Goal: Information Seeking & Learning: Check status

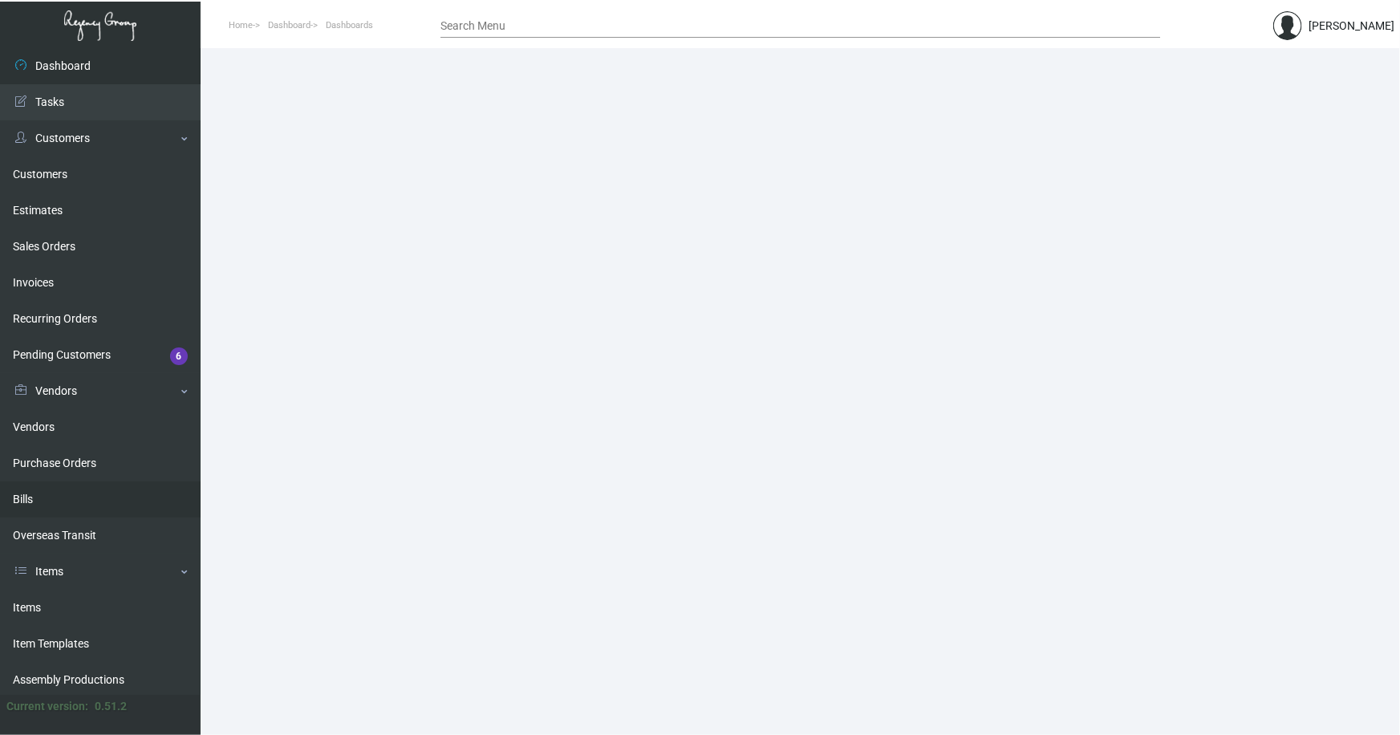
drag, startPoint x: 30, startPoint y: 608, endPoint x: 156, endPoint y: 513, distance: 157.5
click at [31, 608] on link "Items" at bounding box center [100, 608] width 201 height 36
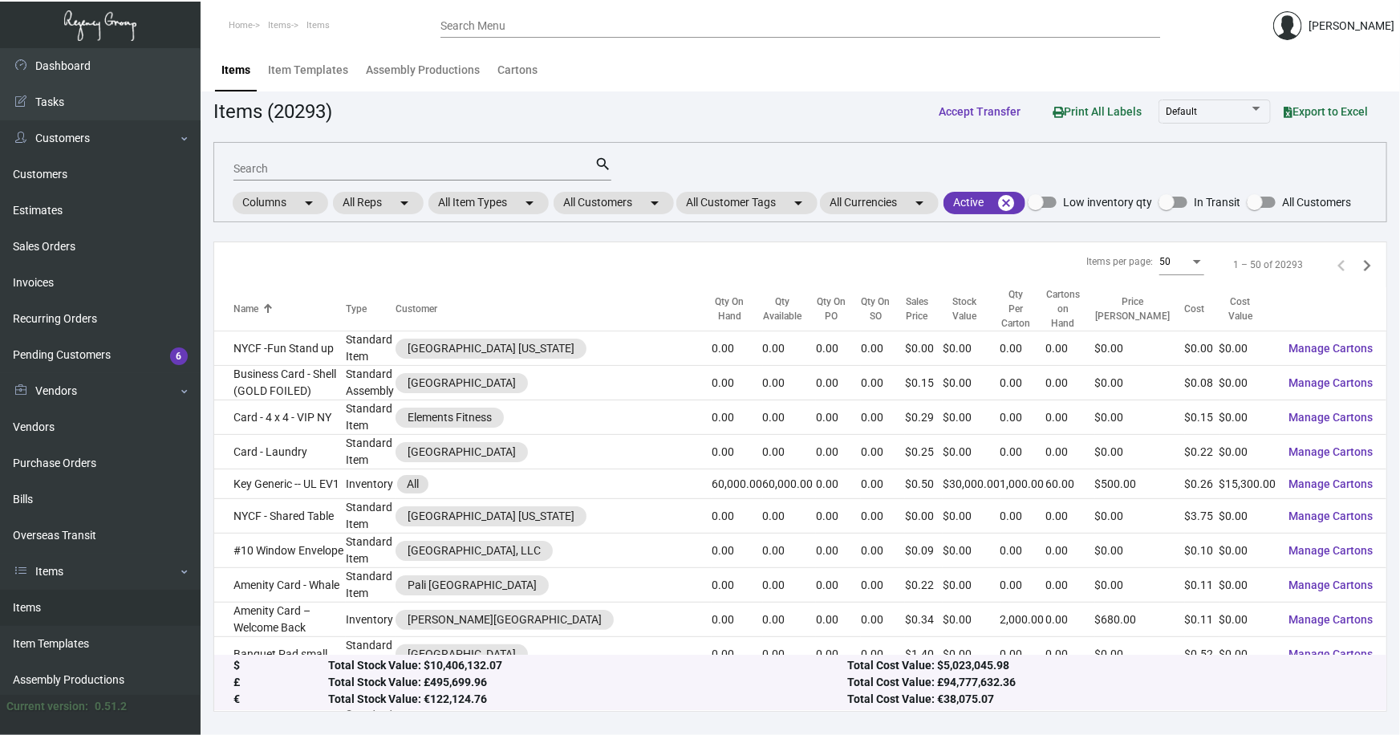
drag, startPoint x: 395, startPoint y: 176, endPoint x: 388, endPoint y: 171, distance: 8.7
click at [391, 173] on div "Search" at bounding box center [414, 168] width 361 height 25
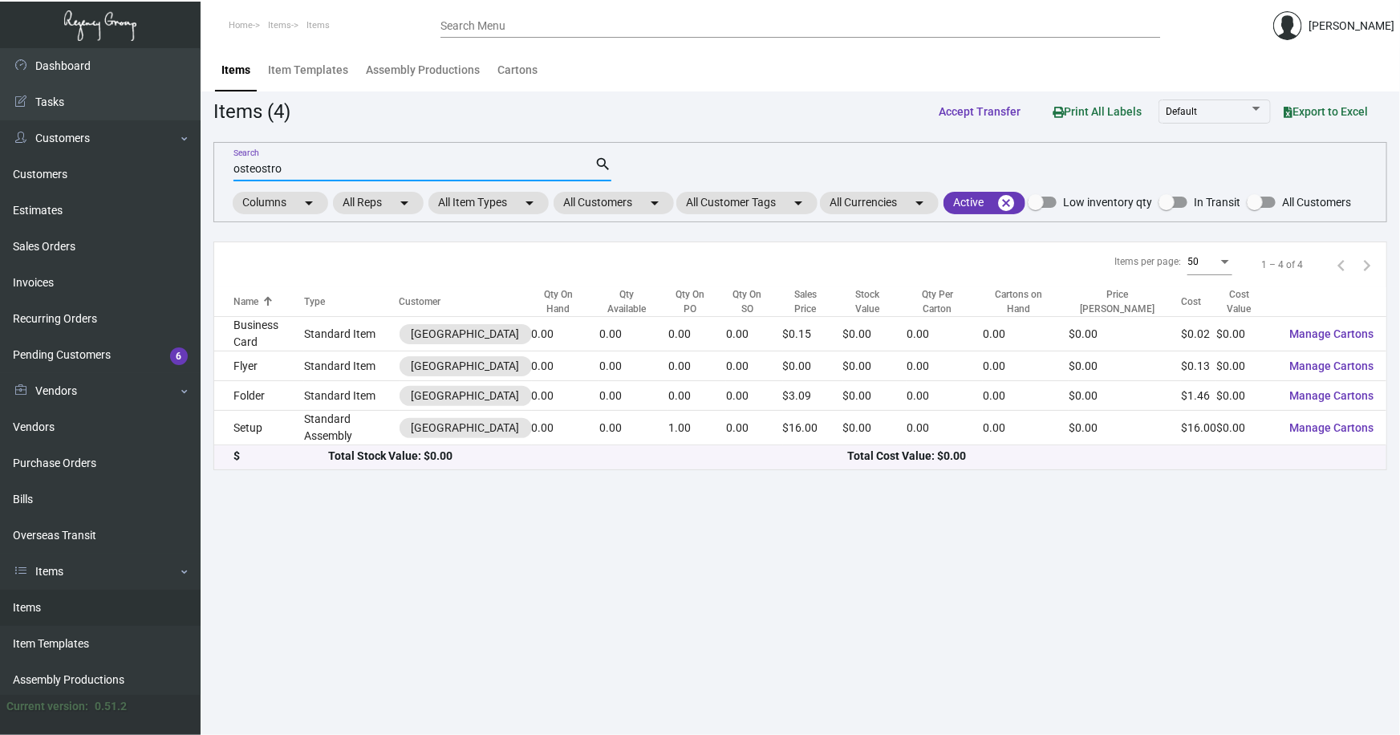
type input "osteostro"
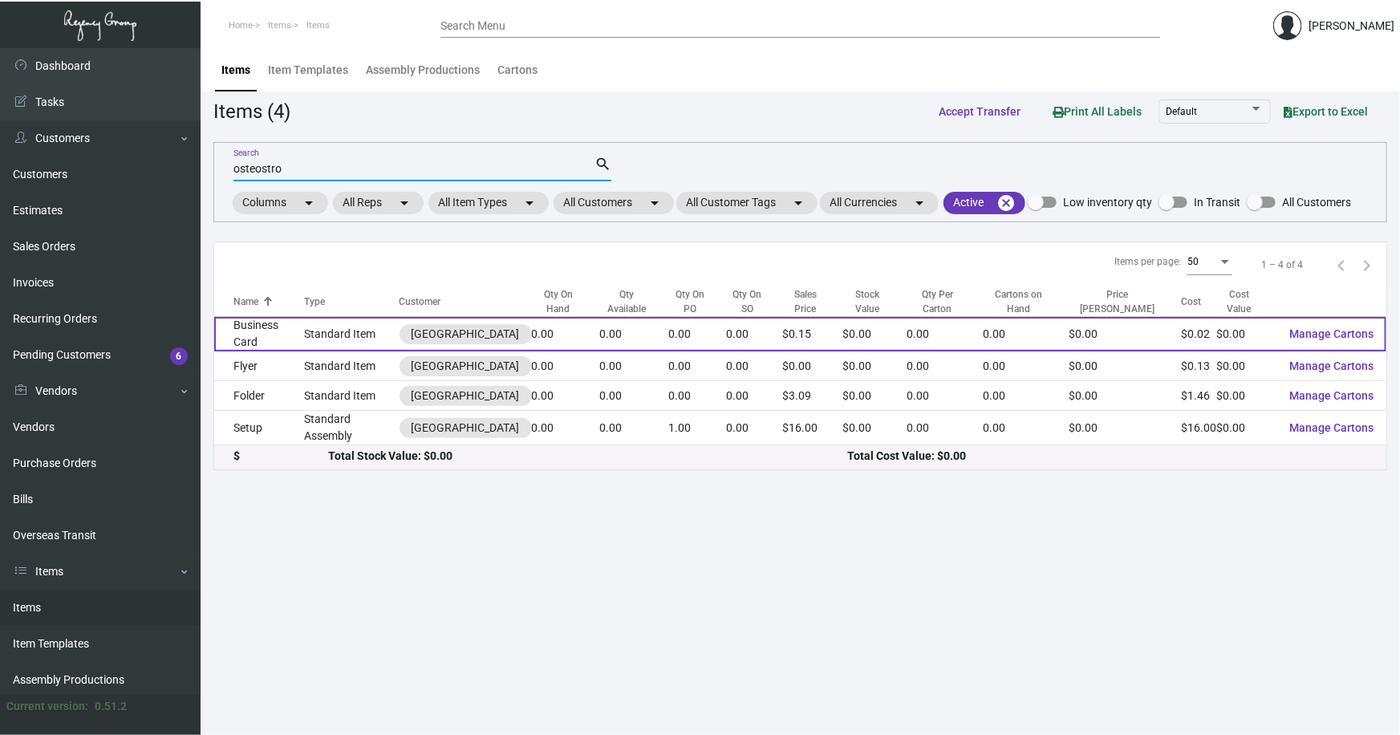
click at [277, 330] on td "Business Card" at bounding box center [259, 334] width 90 height 35
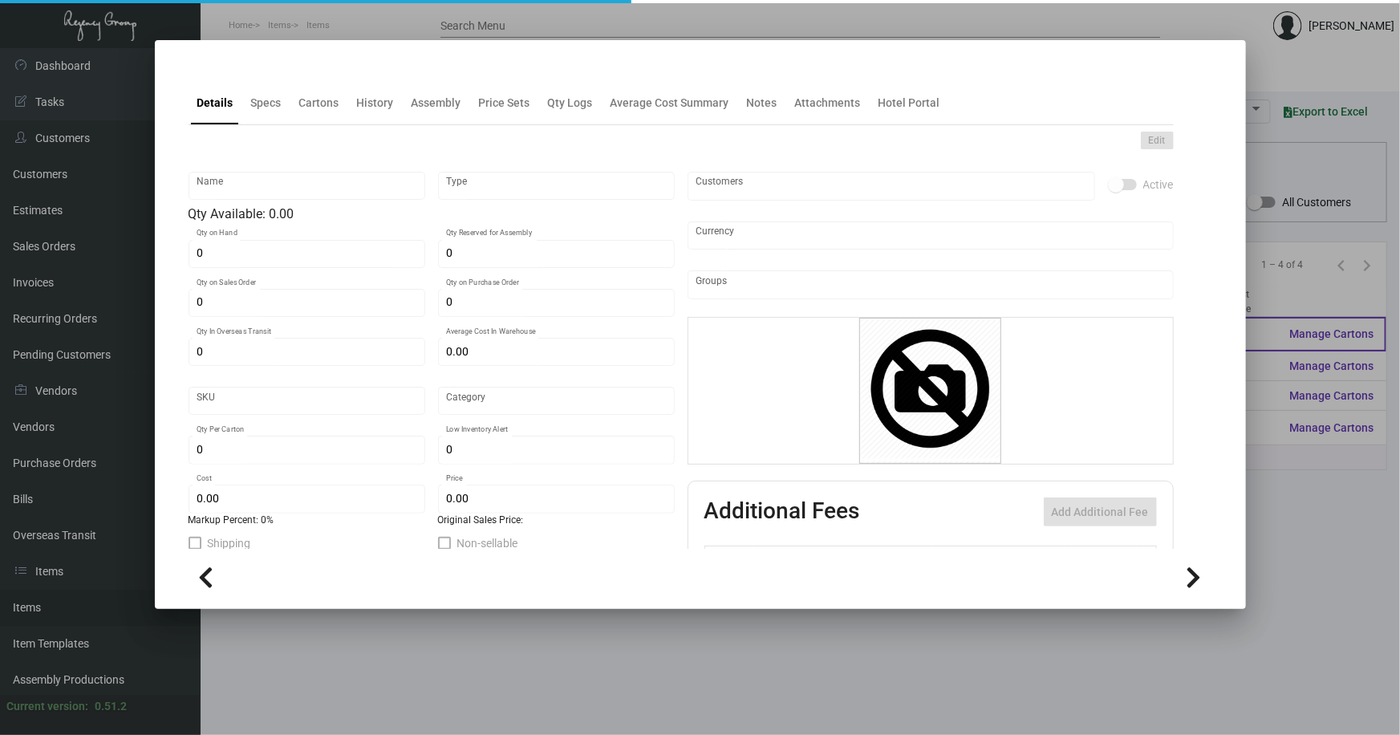
type input "Business Card"
type input "Standard Item"
type input "$ 0.00"
type input "Standard"
type input "$ 0.02356"
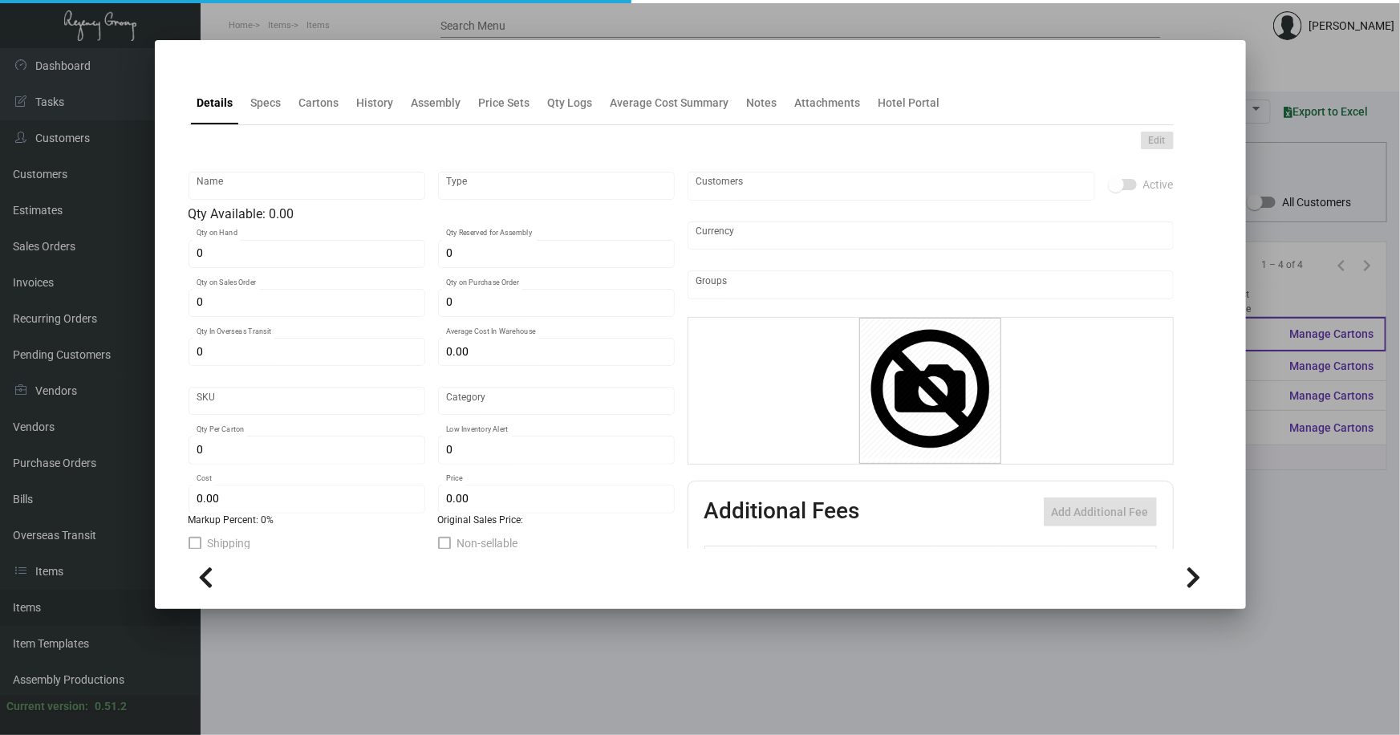
type input "$ 0.15"
checkbox input "true"
type input "United States Dollar $"
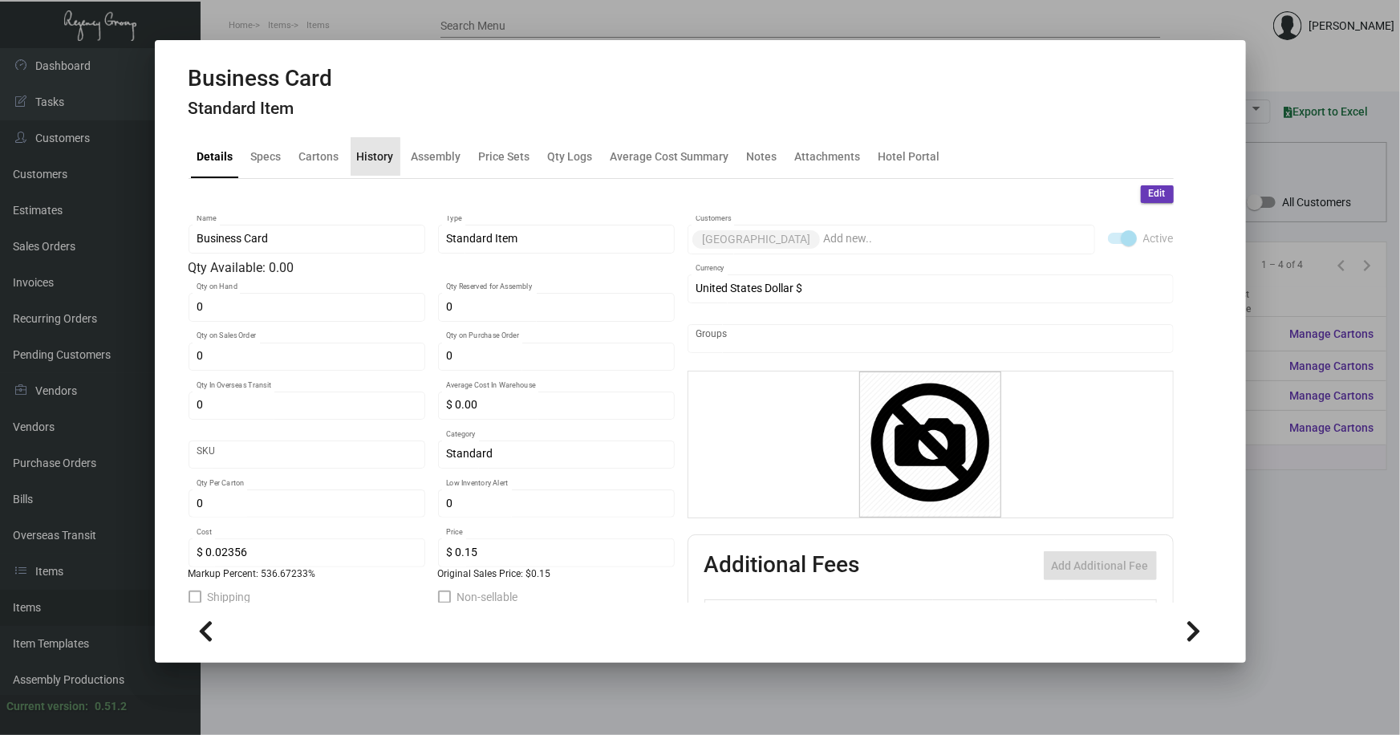
click at [374, 156] on div "History" at bounding box center [375, 156] width 37 height 17
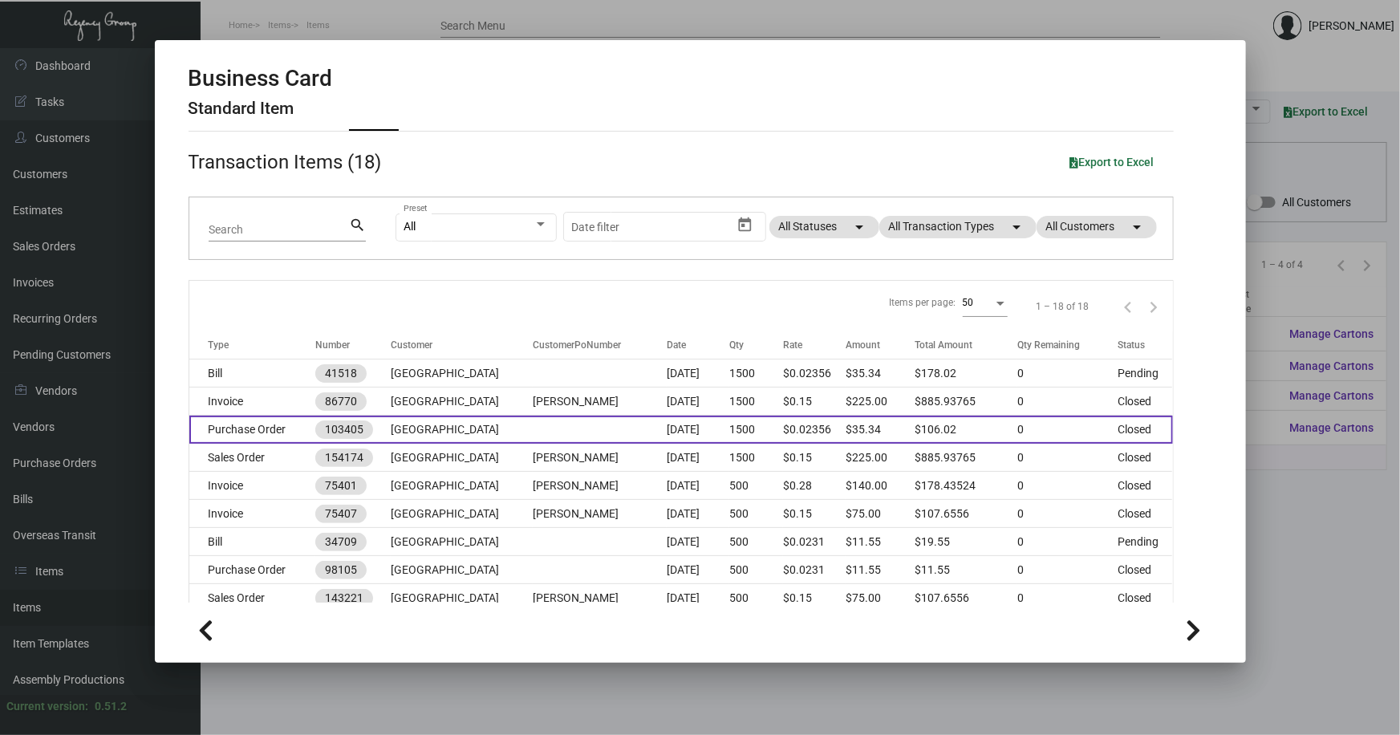
scroll to position [72, 0]
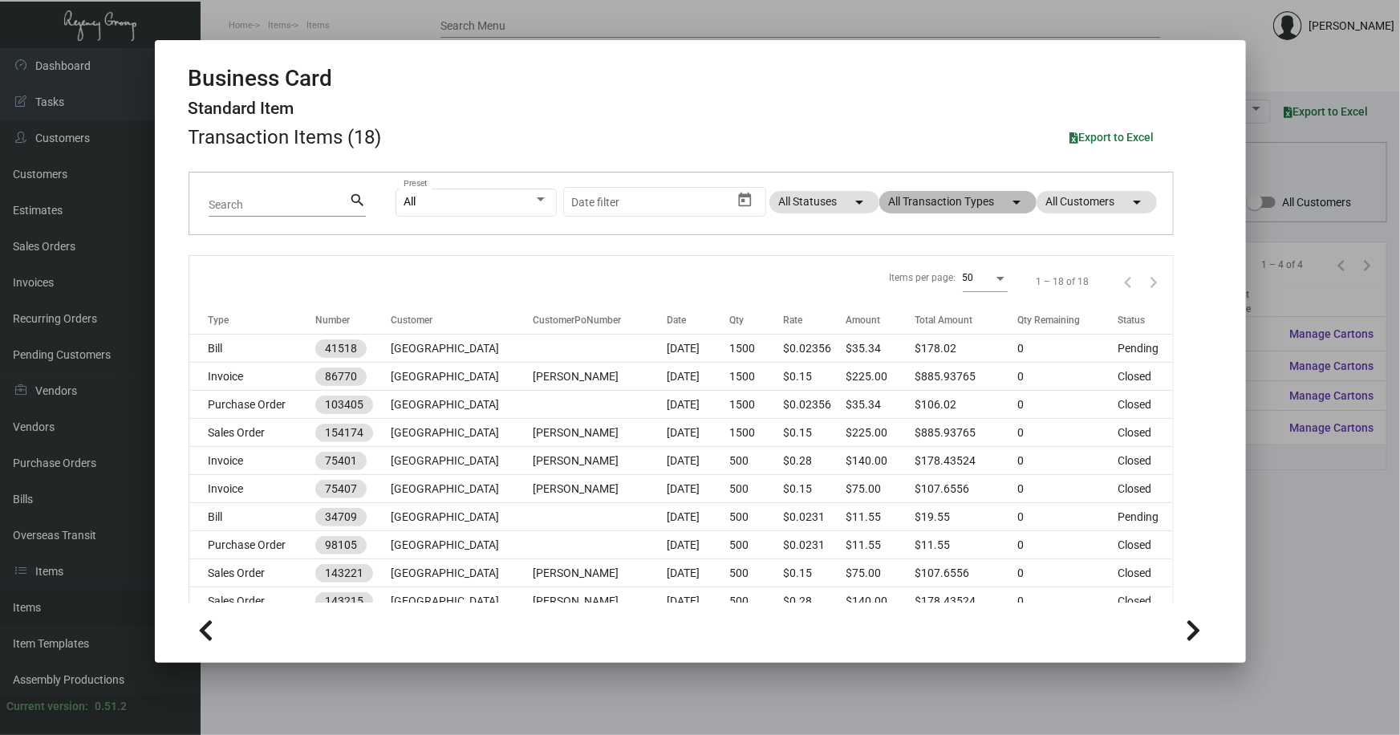
click at [957, 209] on mat-chip "All Transaction Types arrow_drop_down" at bounding box center [958, 202] width 157 height 22
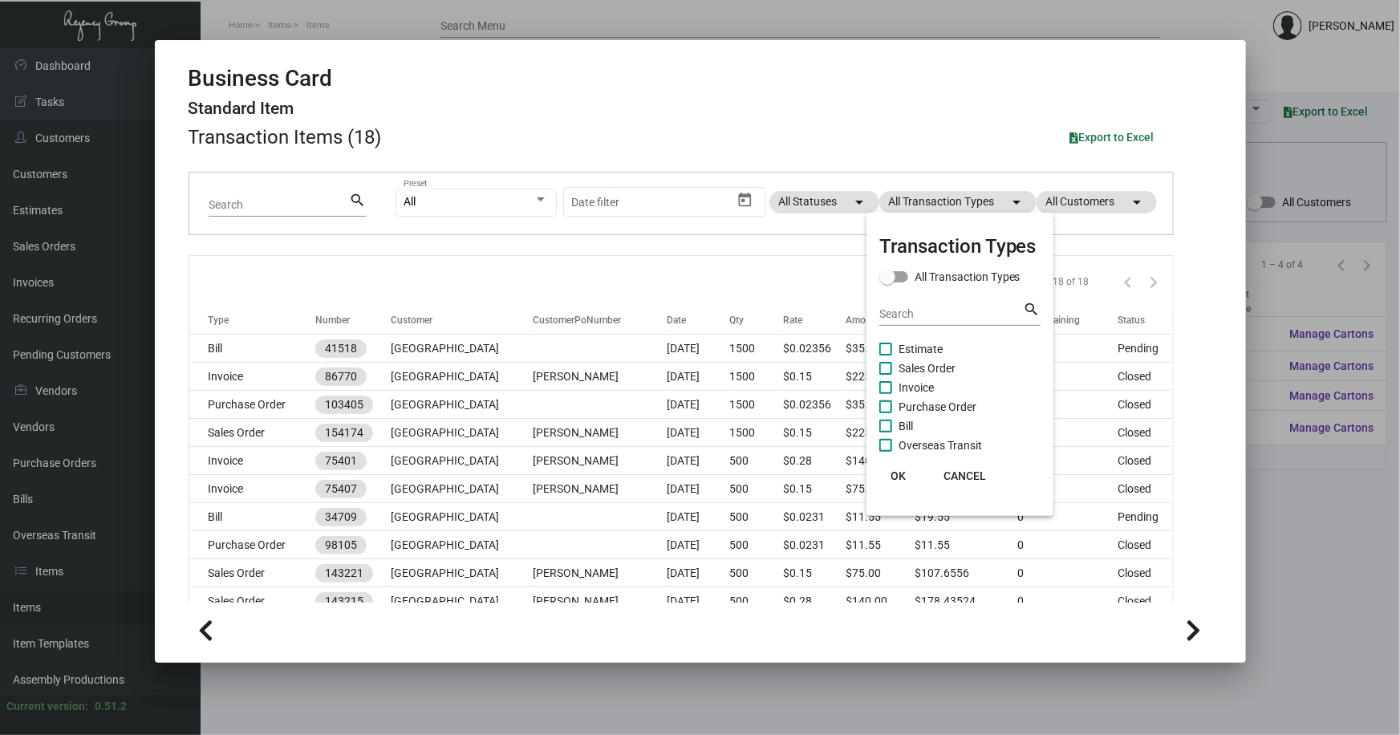
click at [925, 403] on span "Purchase Order" at bounding box center [938, 406] width 78 height 19
click at [886, 413] on input "Purchase Order" at bounding box center [885, 413] width 1 height 1
checkbox input "true"
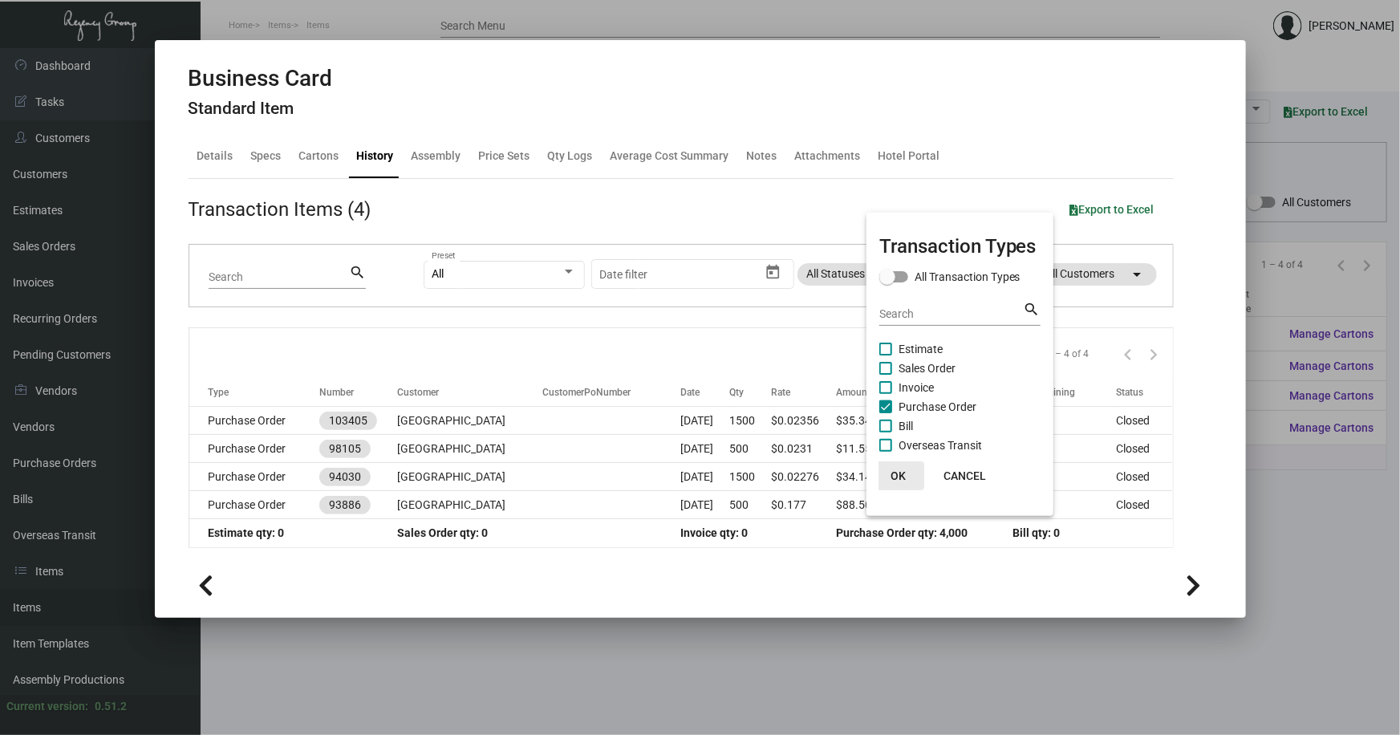
click at [900, 471] on span "OK" at bounding box center [898, 475] width 15 height 13
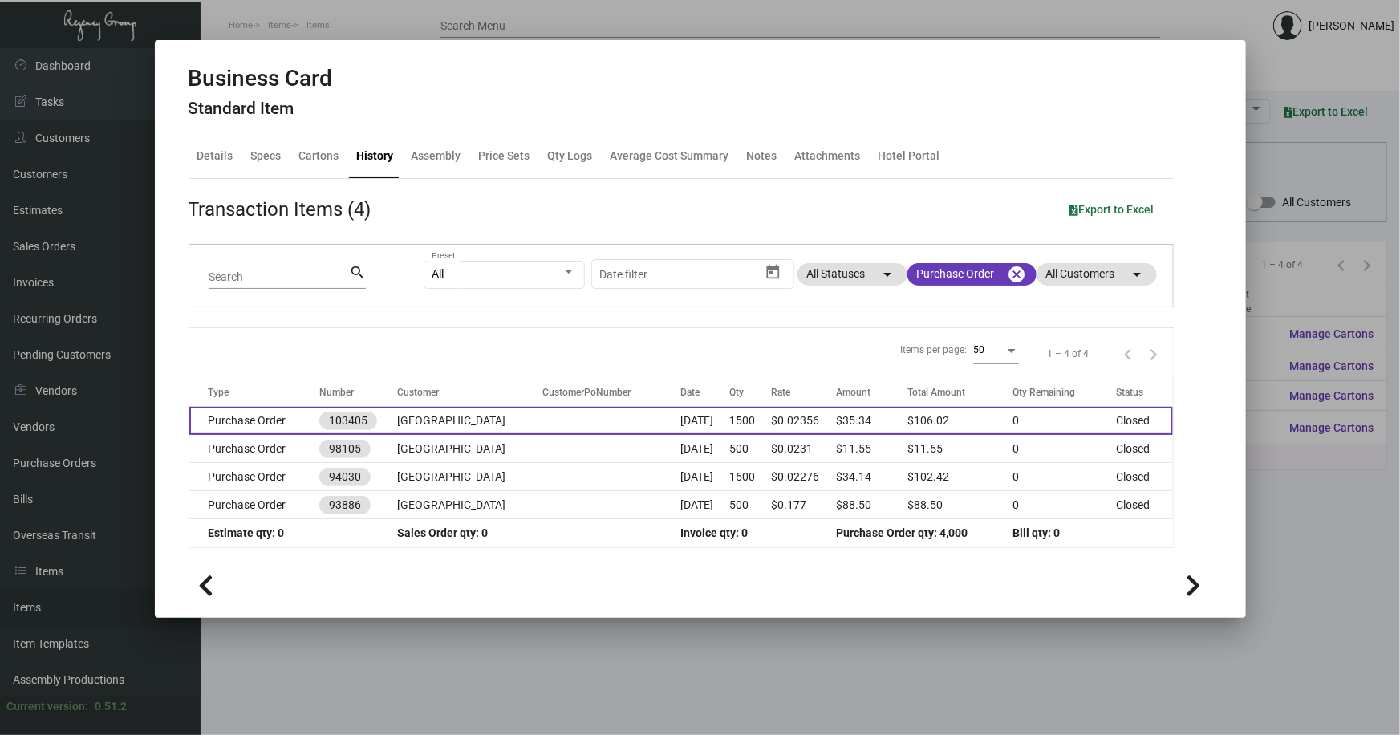
click at [264, 425] on td "Purchase Order" at bounding box center [254, 421] width 131 height 28
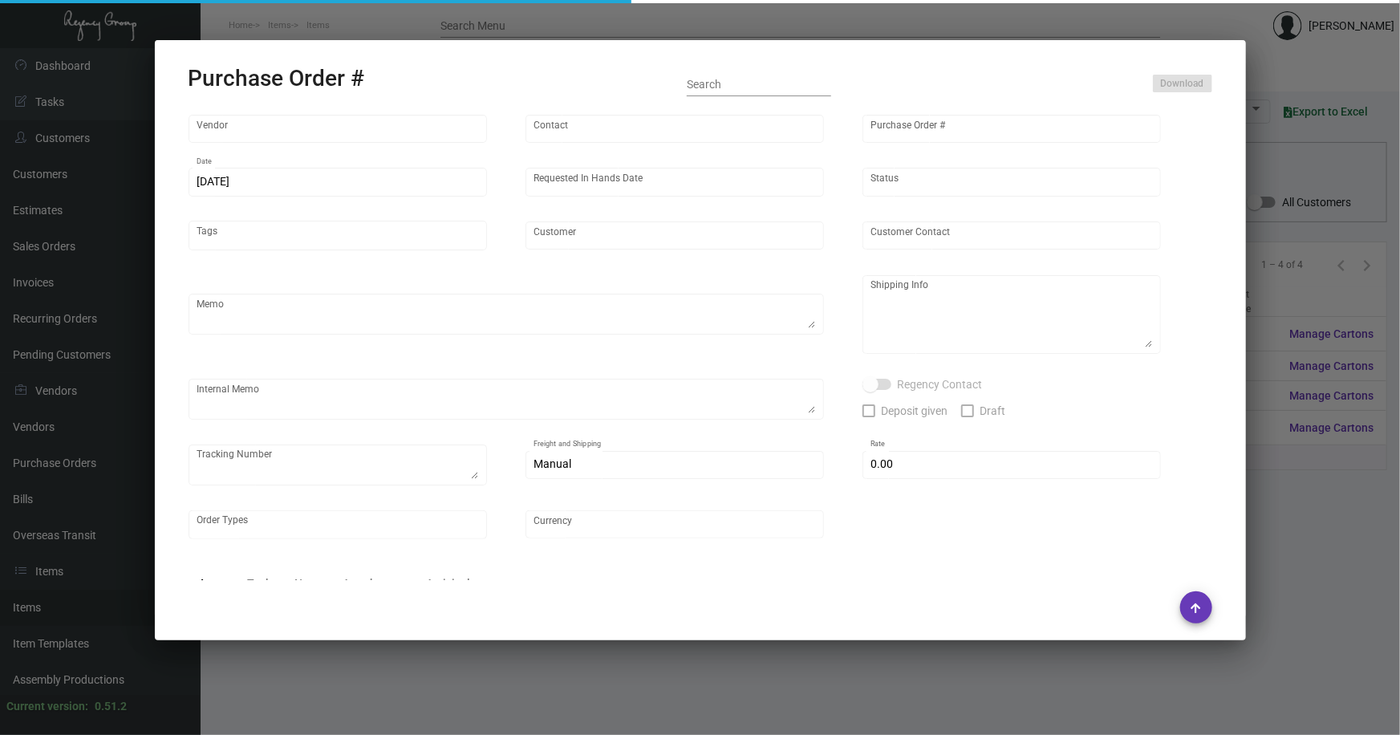
click at [264, 425] on div "Vendor Contact Purchase Order # [DATE] Date Requested In Hands Date Status Tags…" at bounding box center [701, 334] width 1024 height 445
type input "4 Over"
type input "103405"
type input "[DATE]"
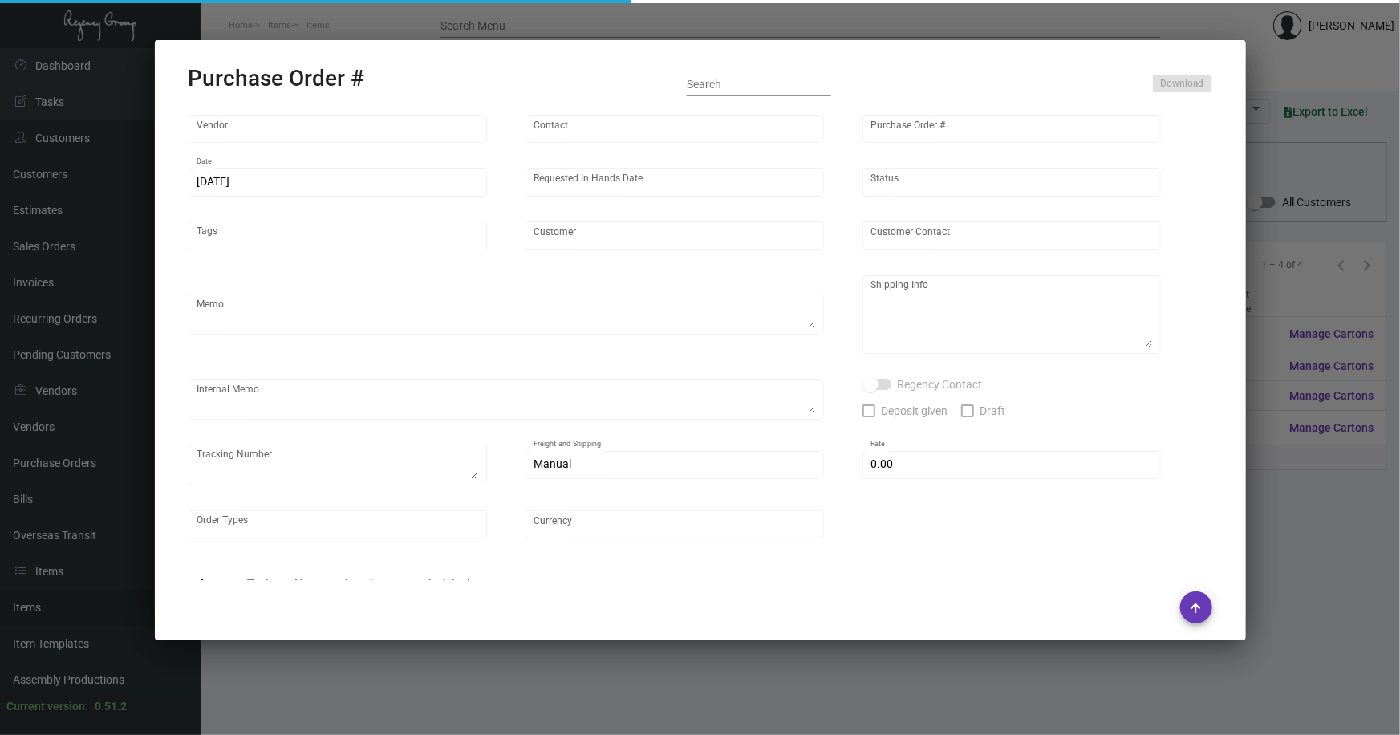
type input "[DATE]"
type input "[GEOGRAPHIC_DATA]"
type input "[PERSON_NAME]"
type textarea "[GEOGRAPHIC_DATA] - [PERSON_NAME] [STREET_ADDRESS][US_STATE]"
type textarea "Dropship. $24. J4428067623 Order # 004599594"
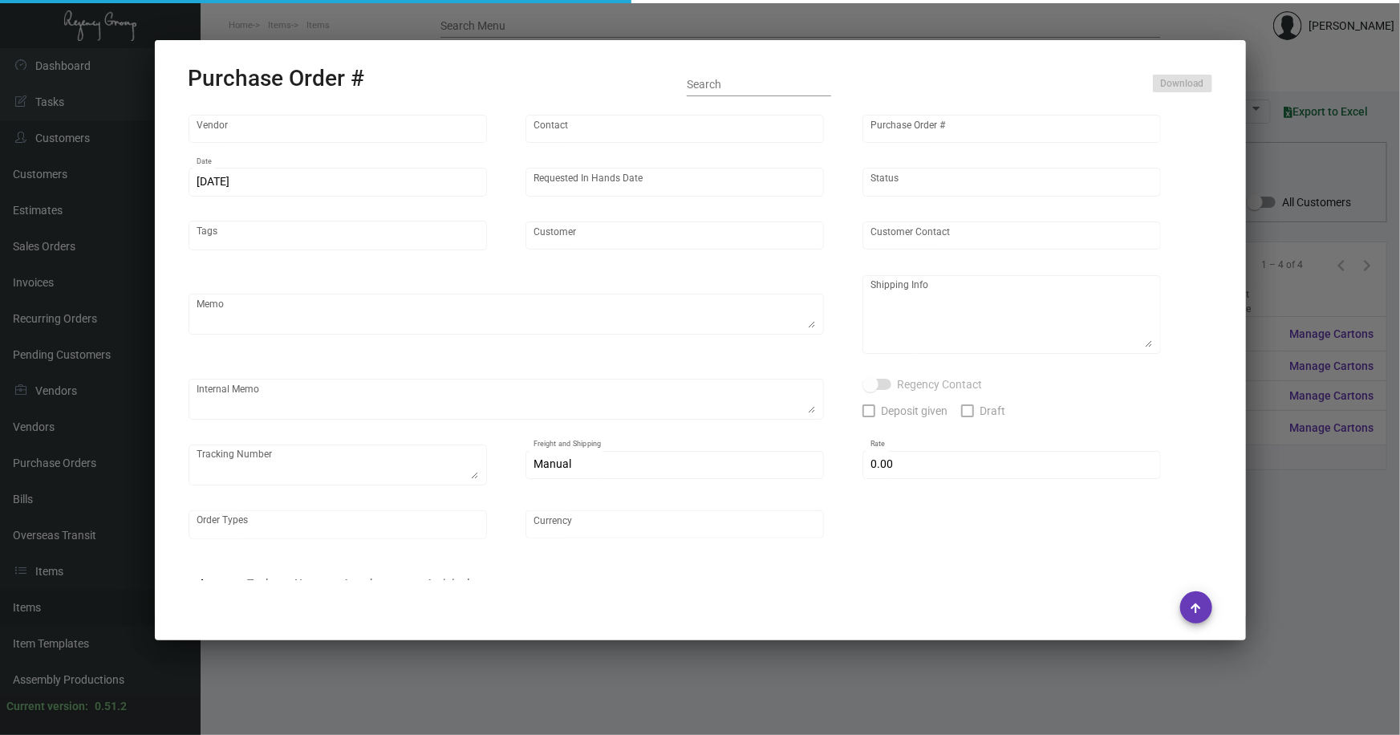
type input "$ 0.00"
type input "United States Dollar $"
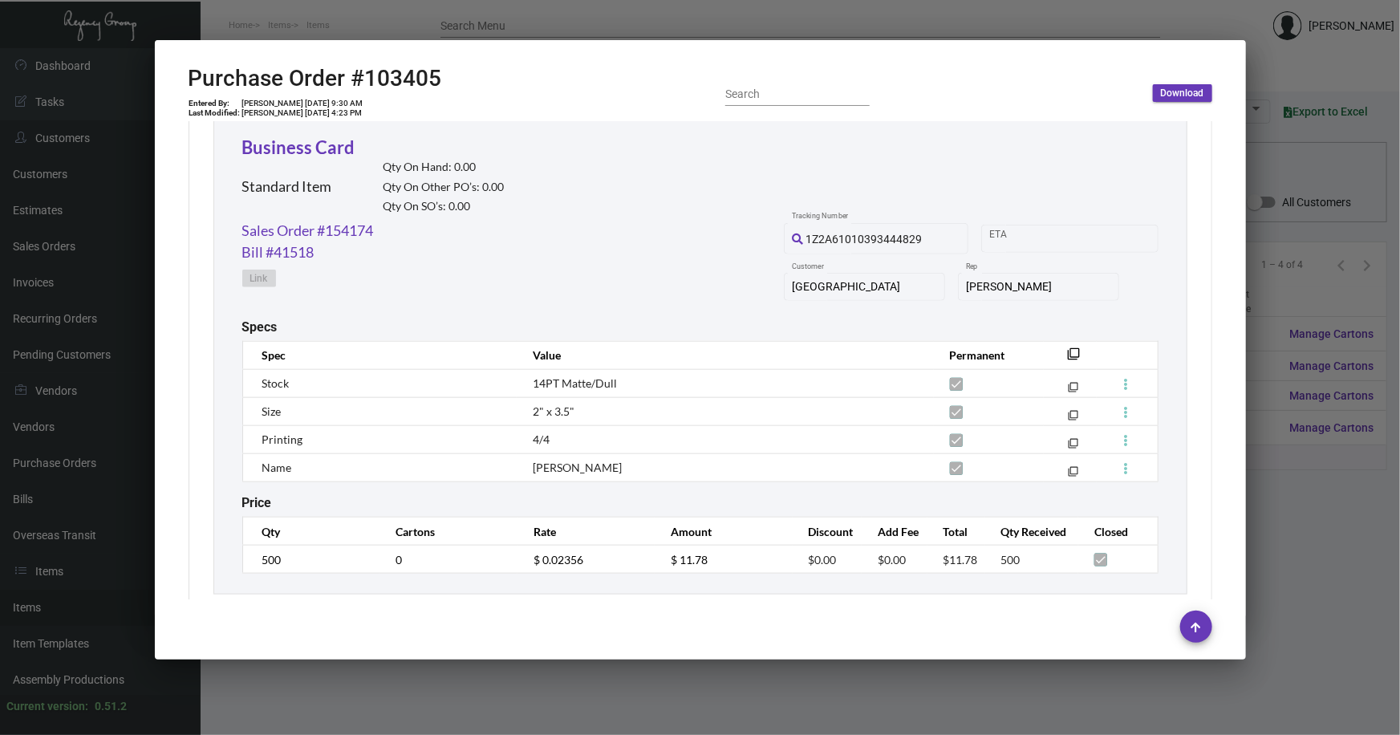
scroll to position [803, 0]
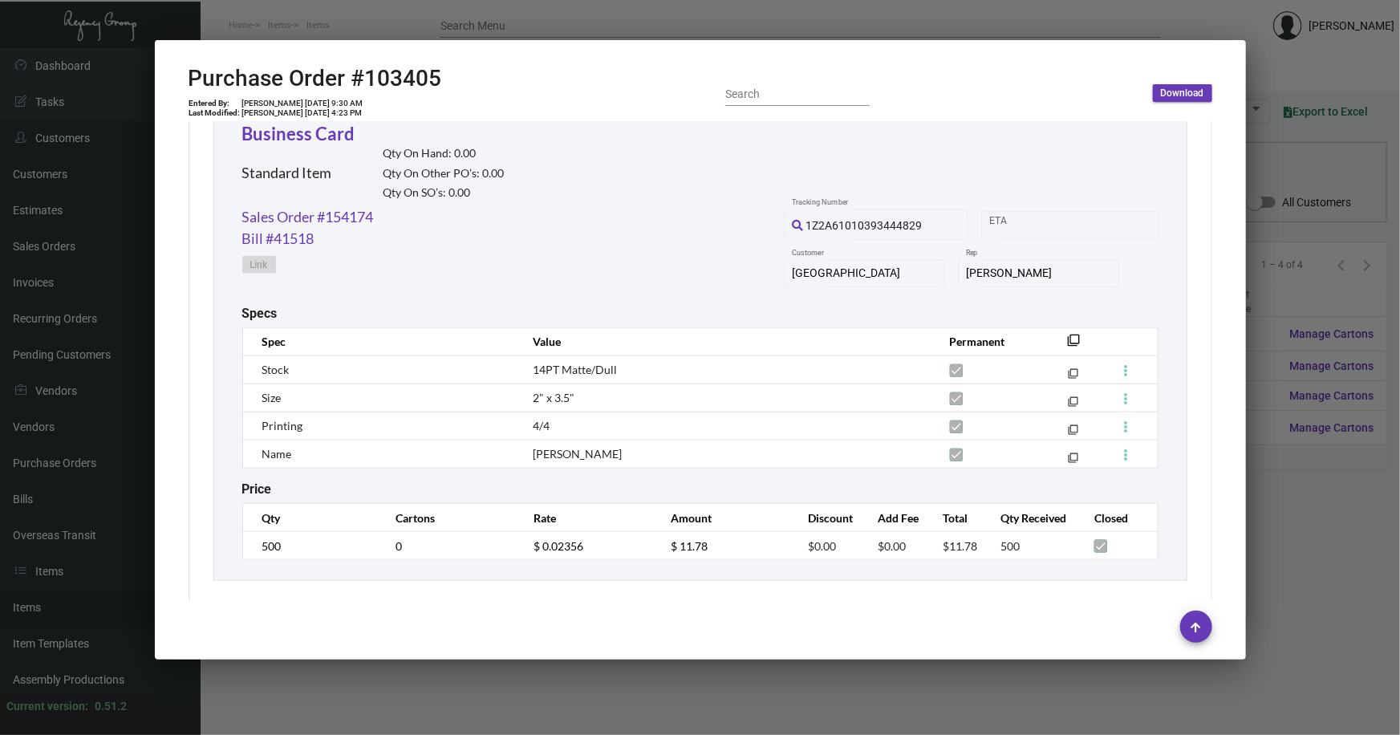
click at [1255, 169] on div at bounding box center [700, 367] width 1400 height 735
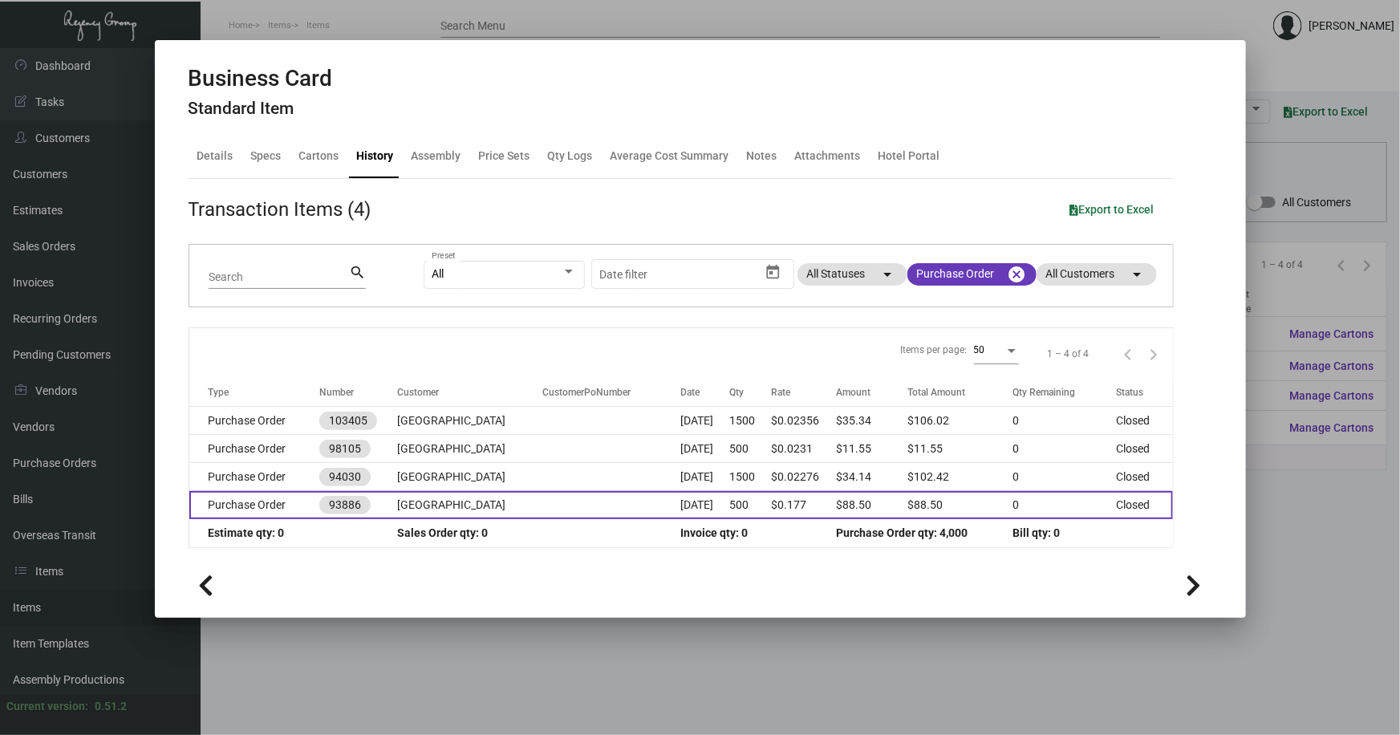
click at [273, 508] on td "Purchase Order" at bounding box center [254, 505] width 131 height 28
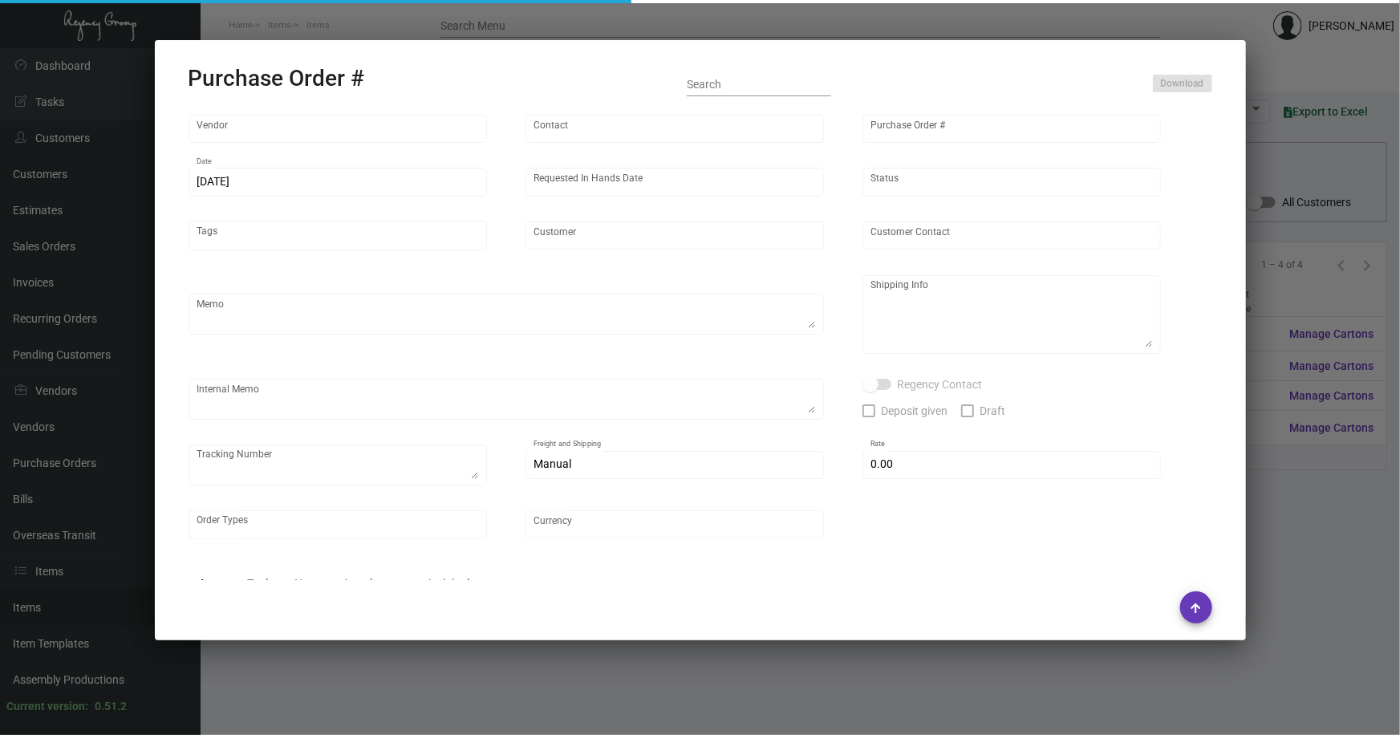
type input "4 Over"
type input "93886"
type input "[DATE]"
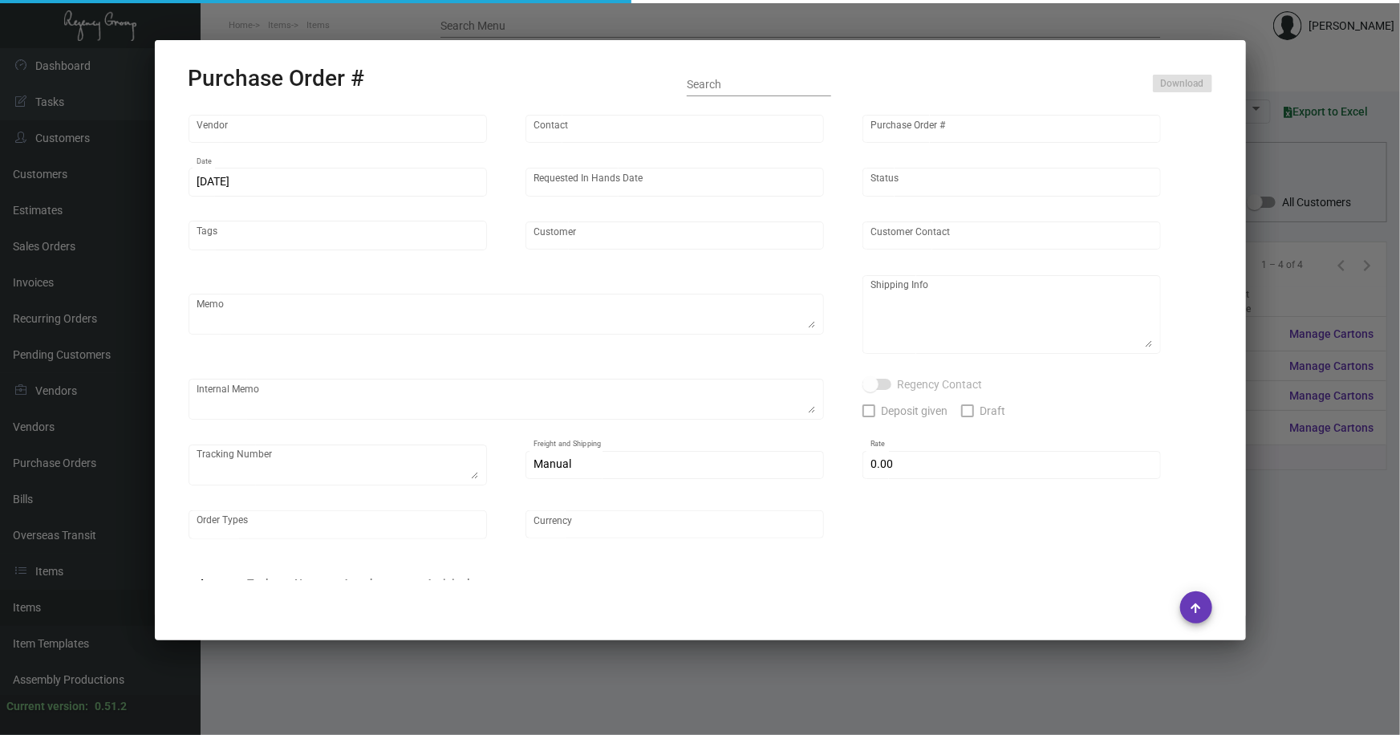
type input "[GEOGRAPHIC_DATA]"
type input "[PERSON_NAME]"
type textarea "[GEOGRAPHIC_DATA] - [PERSON_NAME] [STREET_ADDRESS][US_STATE]"
type textarea "Rush order from [PERSON_NAME]. Drop Ship with 2nd Day Air Shipping $17.71 -- B2…"
type input "$ 0.00"
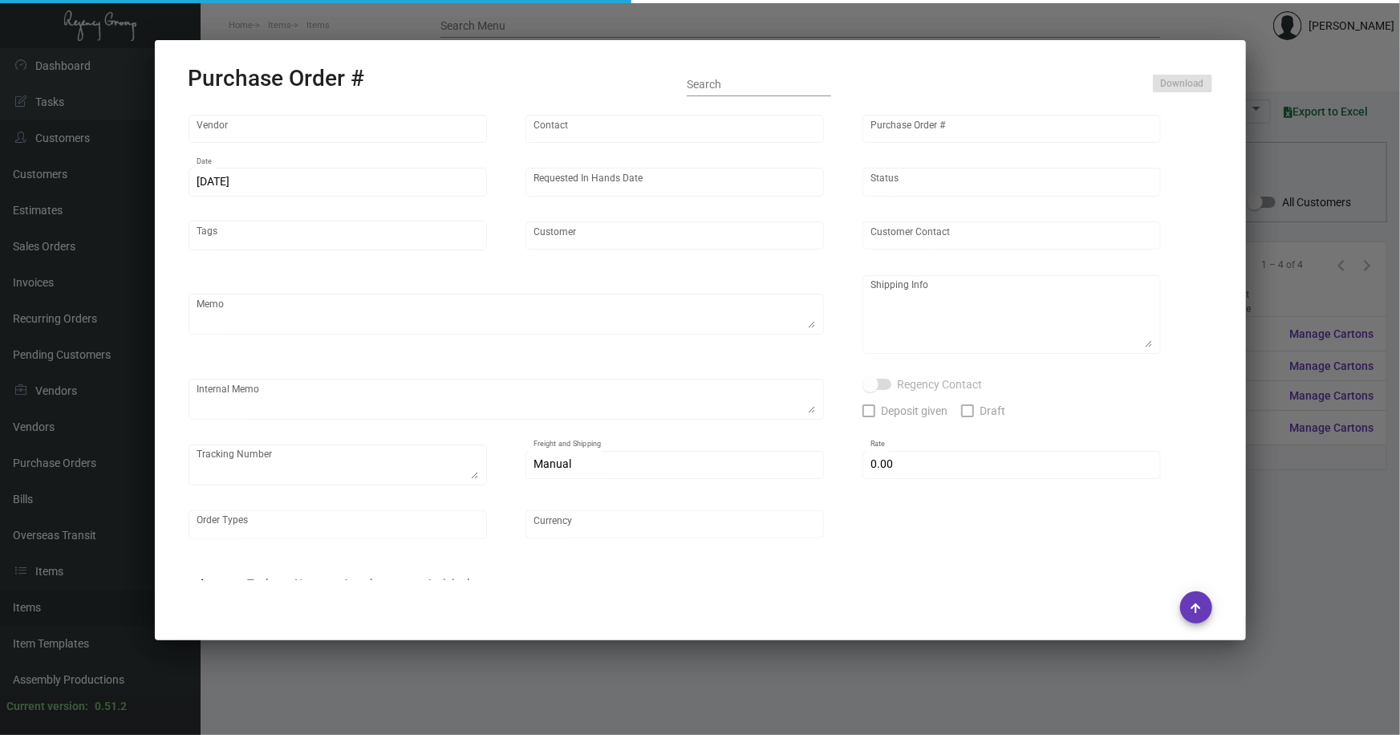
type input "United States Dollar $"
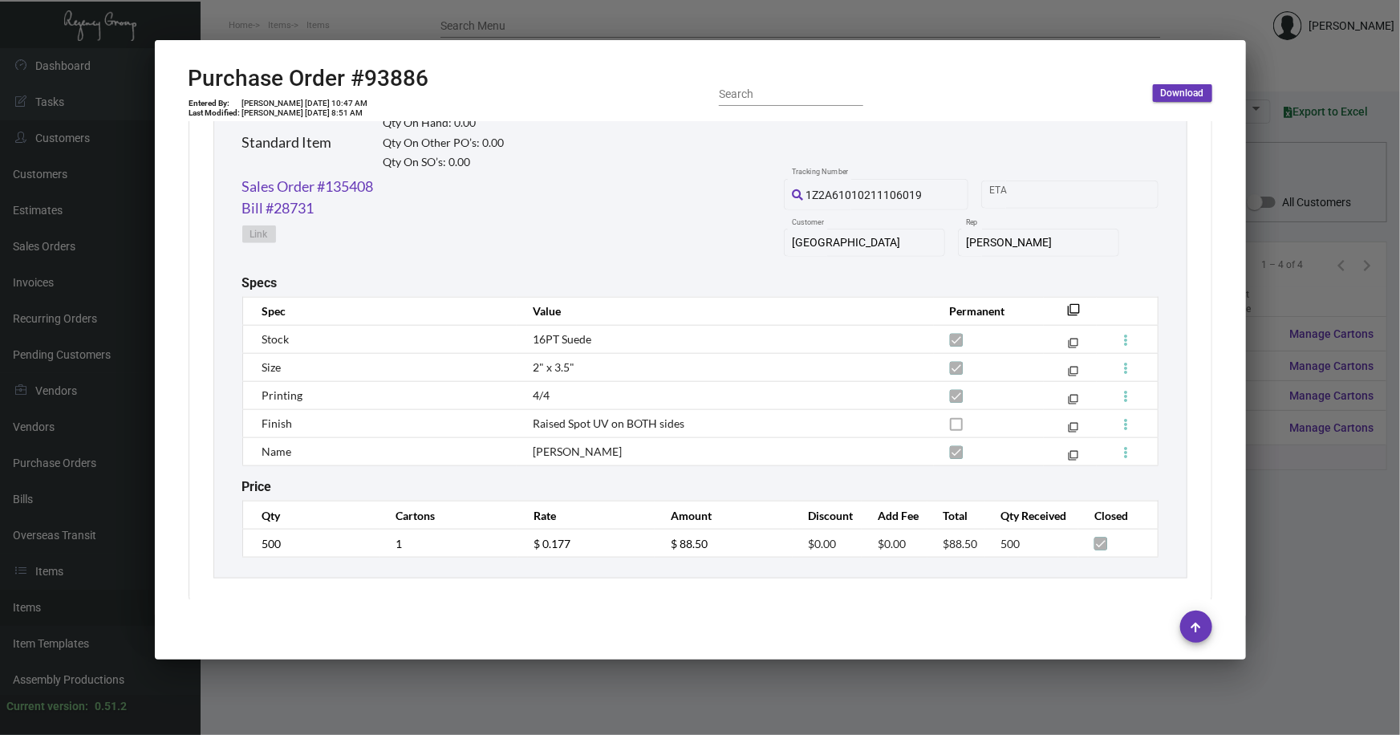
scroll to position [729, 0]
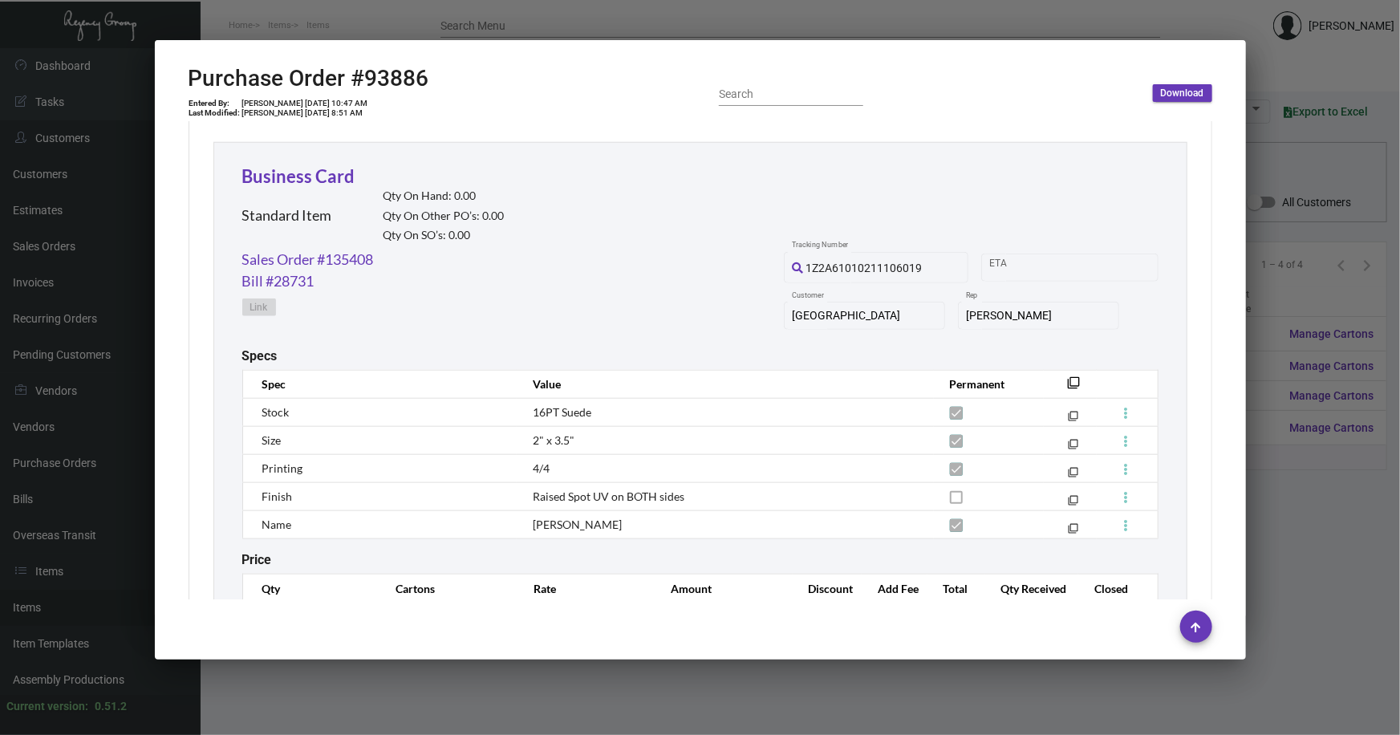
drag, startPoint x: 1307, startPoint y: 174, endPoint x: 1037, endPoint y: 103, distance: 279.7
click at [1307, 173] on div at bounding box center [700, 367] width 1400 height 735
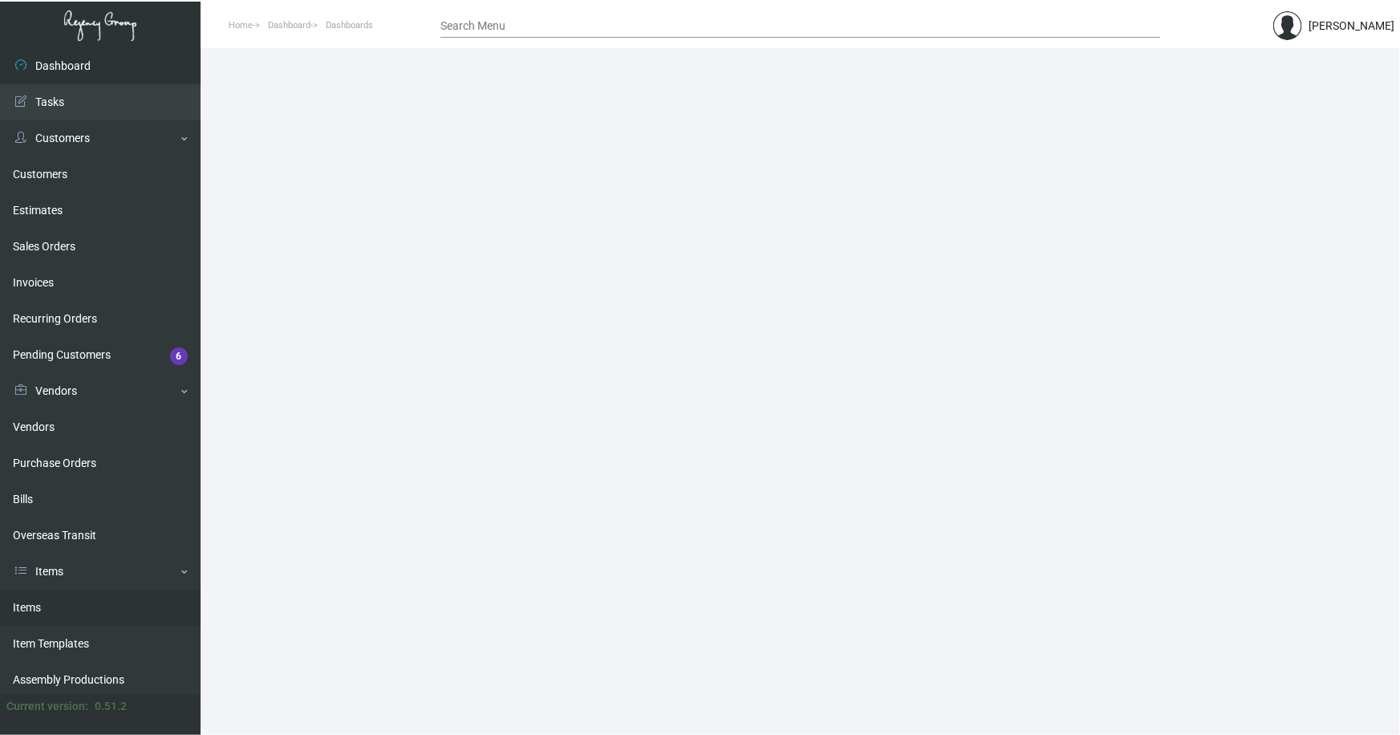
click at [37, 608] on link "Items" at bounding box center [100, 608] width 201 height 36
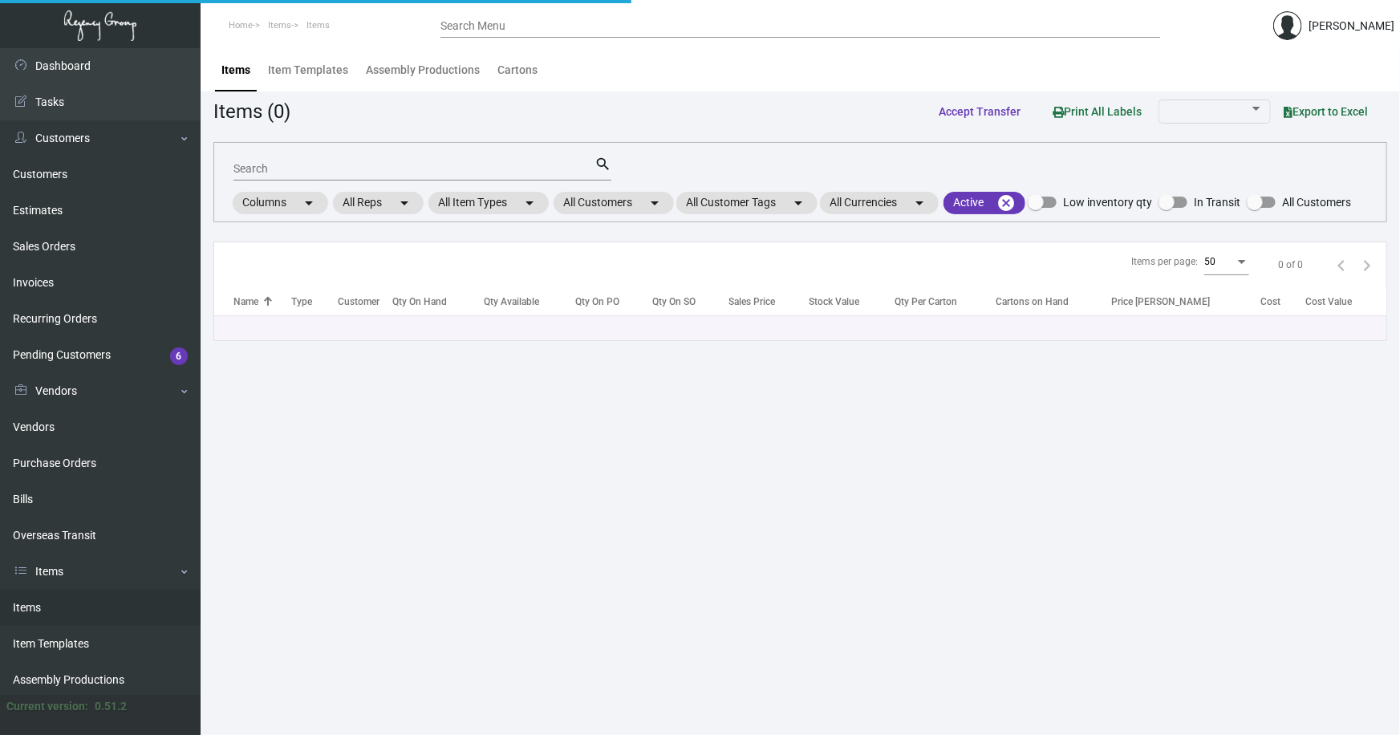
click at [359, 161] on div "Search" at bounding box center [414, 168] width 361 height 25
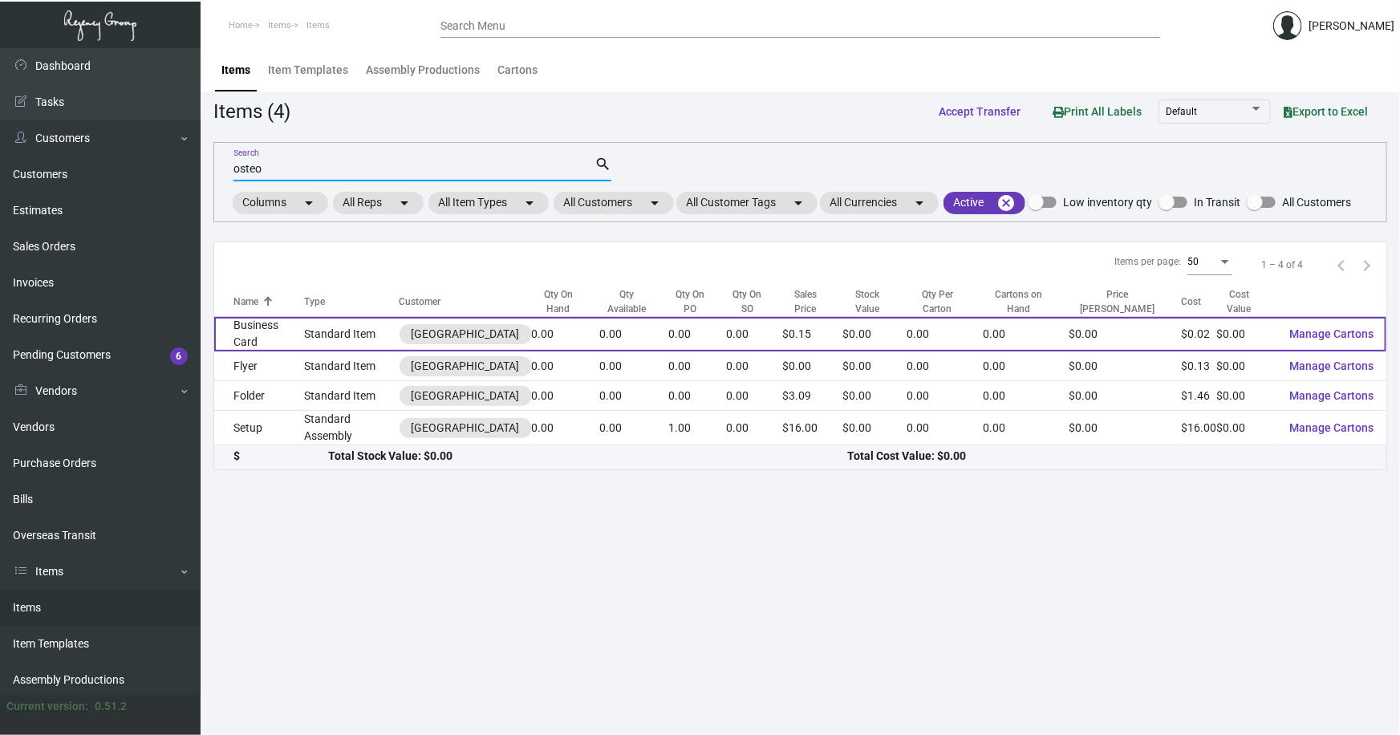
type input "osteo"
click at [277, 337] on td "Business Card" at bounding box center [259, 334] width 90 height 35
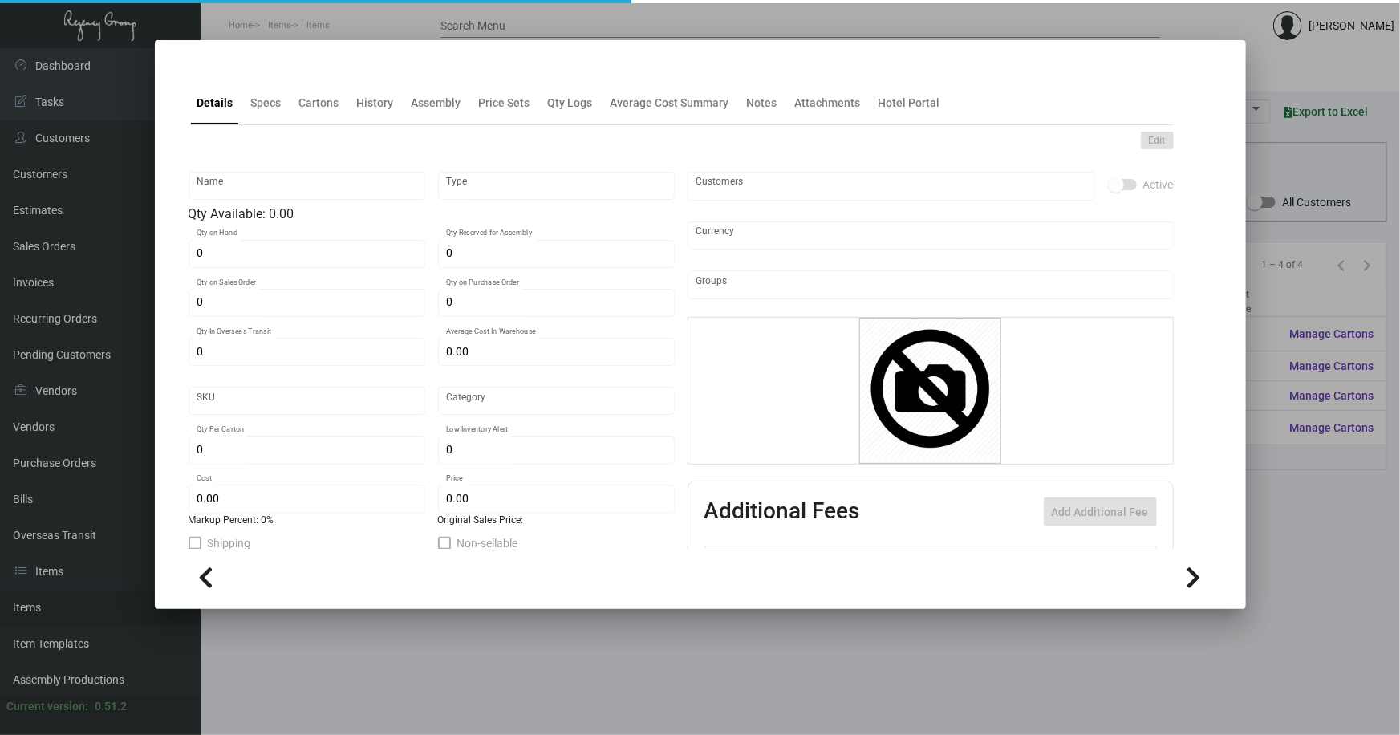
type input "Business Card"
type input "Standard Item"
type input "$ 0.00"
type input "Standard"
type input "$ 0.02356"
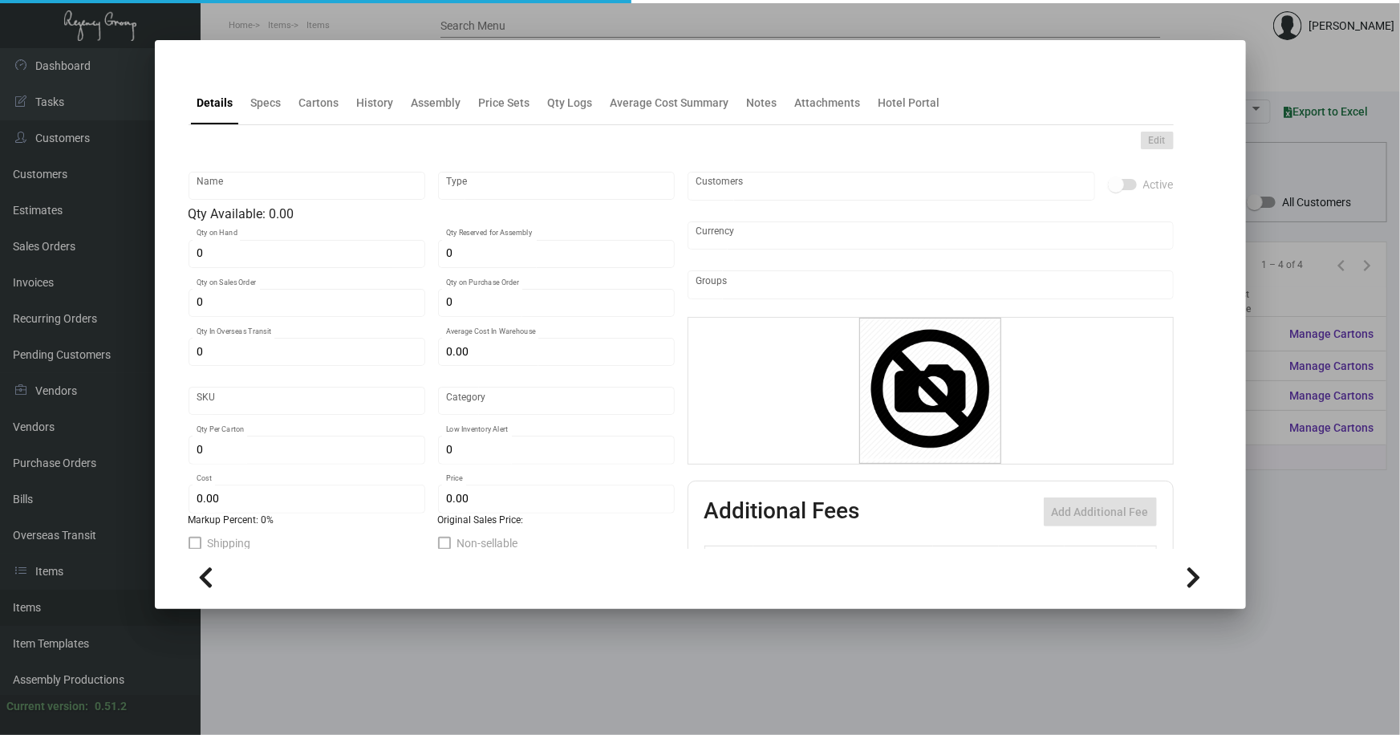
type input "$ 0.15"
checkbox input "true"
type input "United States Dollar $"
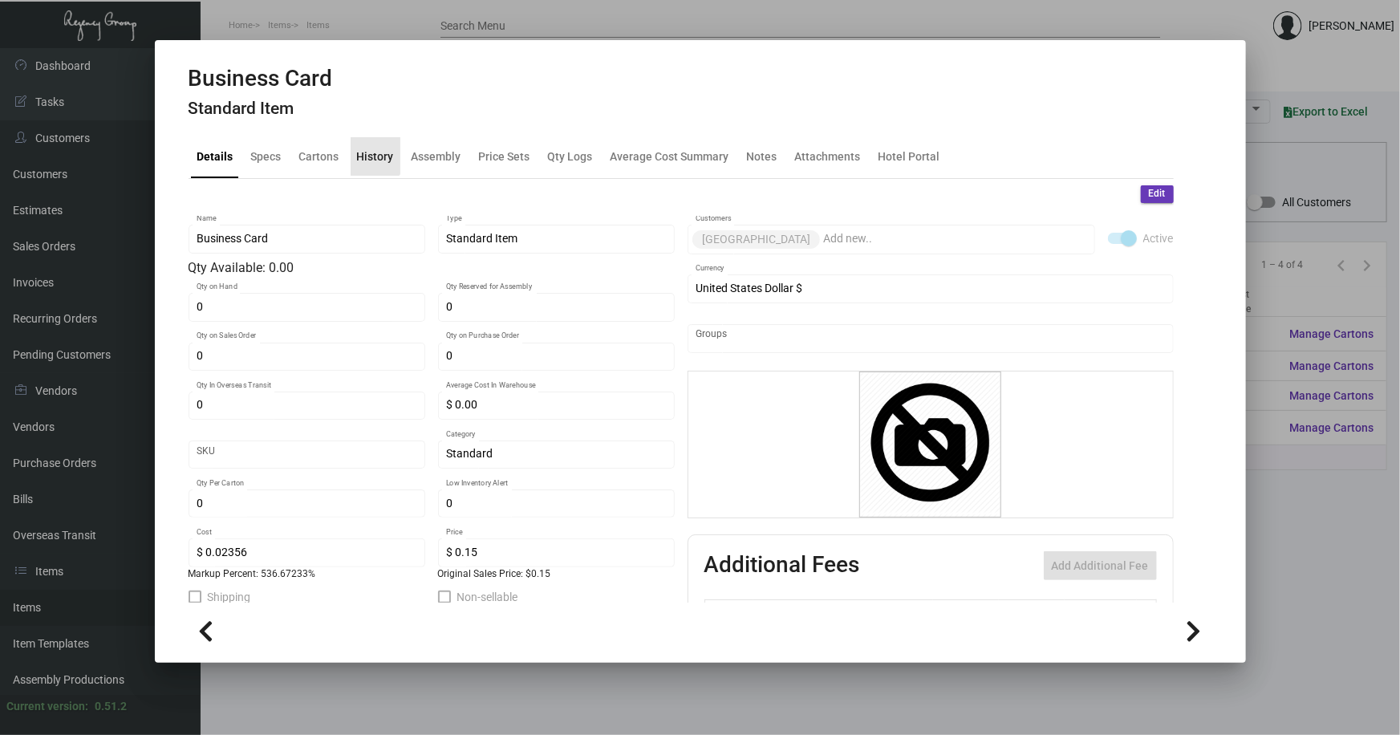
click at [373, 151] on div "History" at bounding box center [375, 156] width 37 height 17
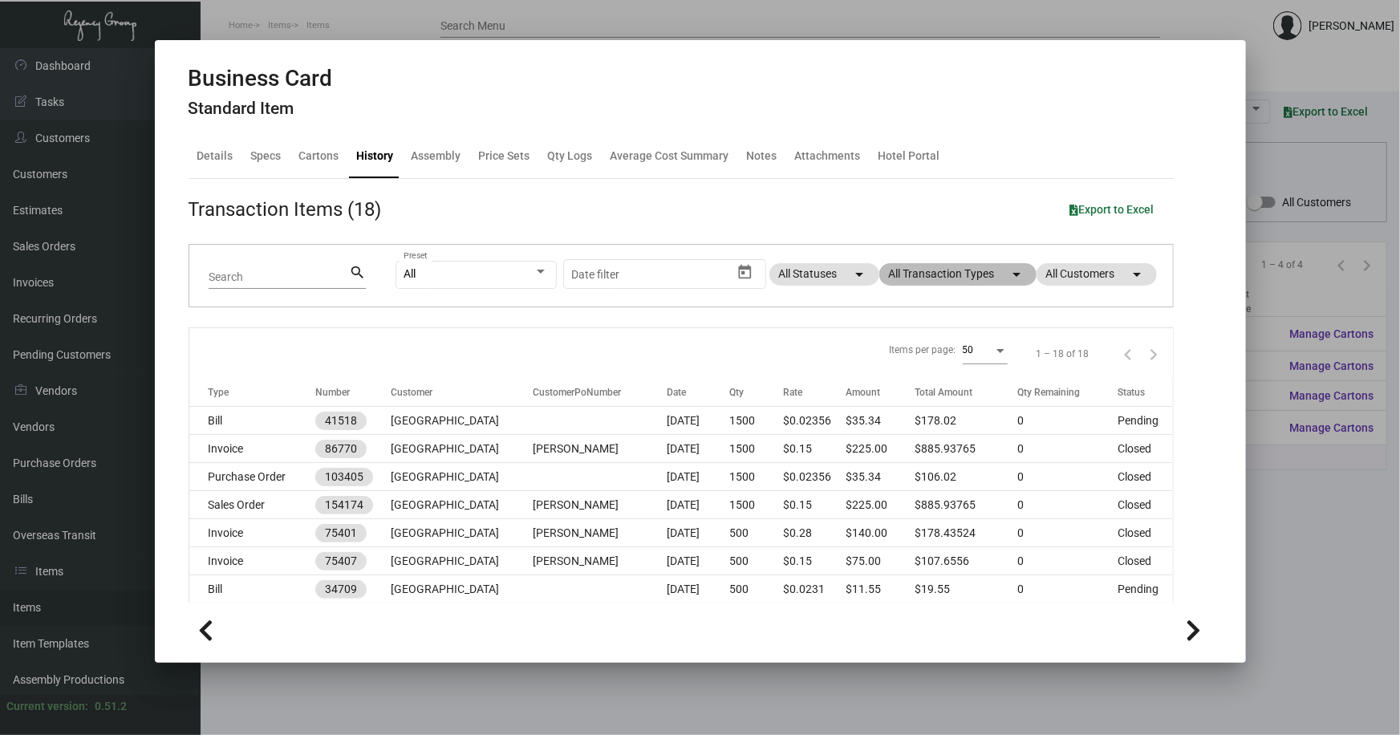
click at [915, 271] on mat-chip "All Transaction Types arrow_drop_down" at bounding box center [958, 274] width 157 height 22
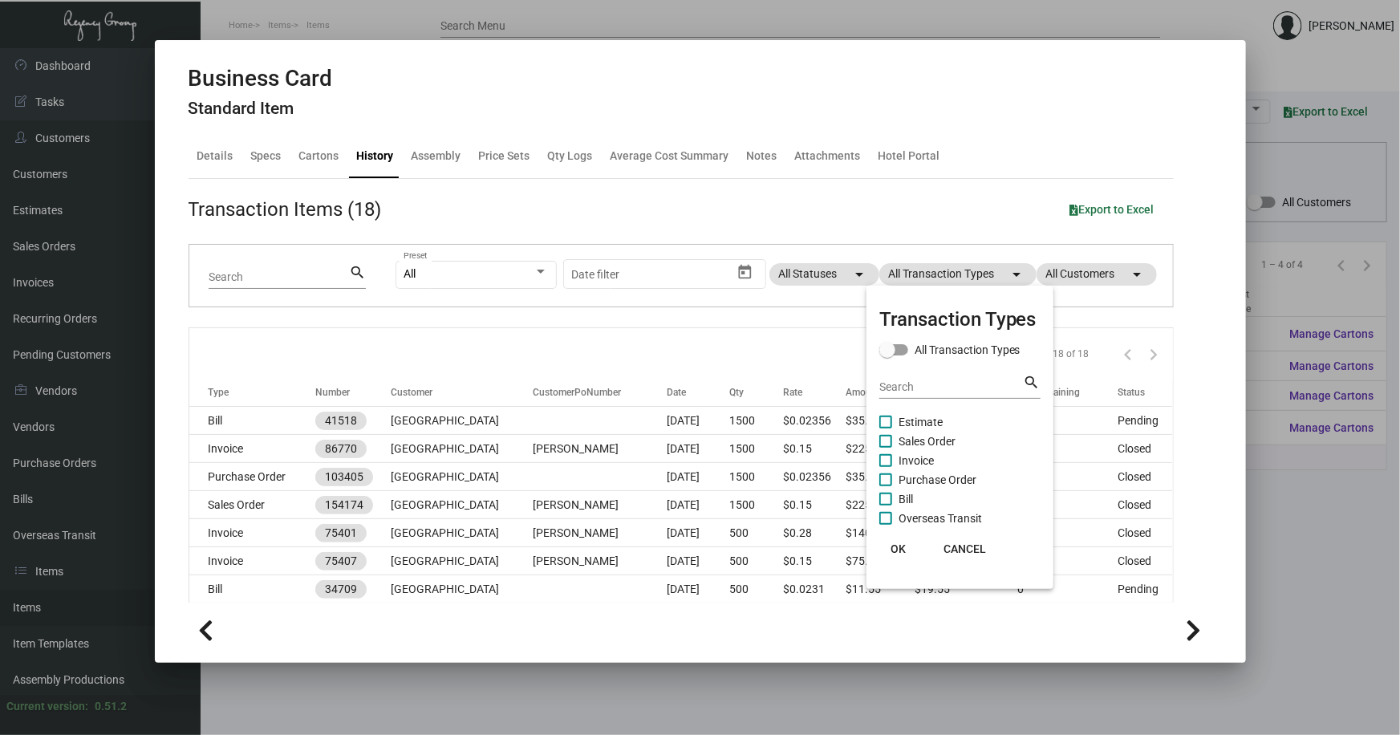
click at [929, 438] on span "Sales Order" at bounding box center [927, 441] width 57 height 19
click at [886, 448] on input "Sales Order" at bounding box center [885, 448] width 1 height 1
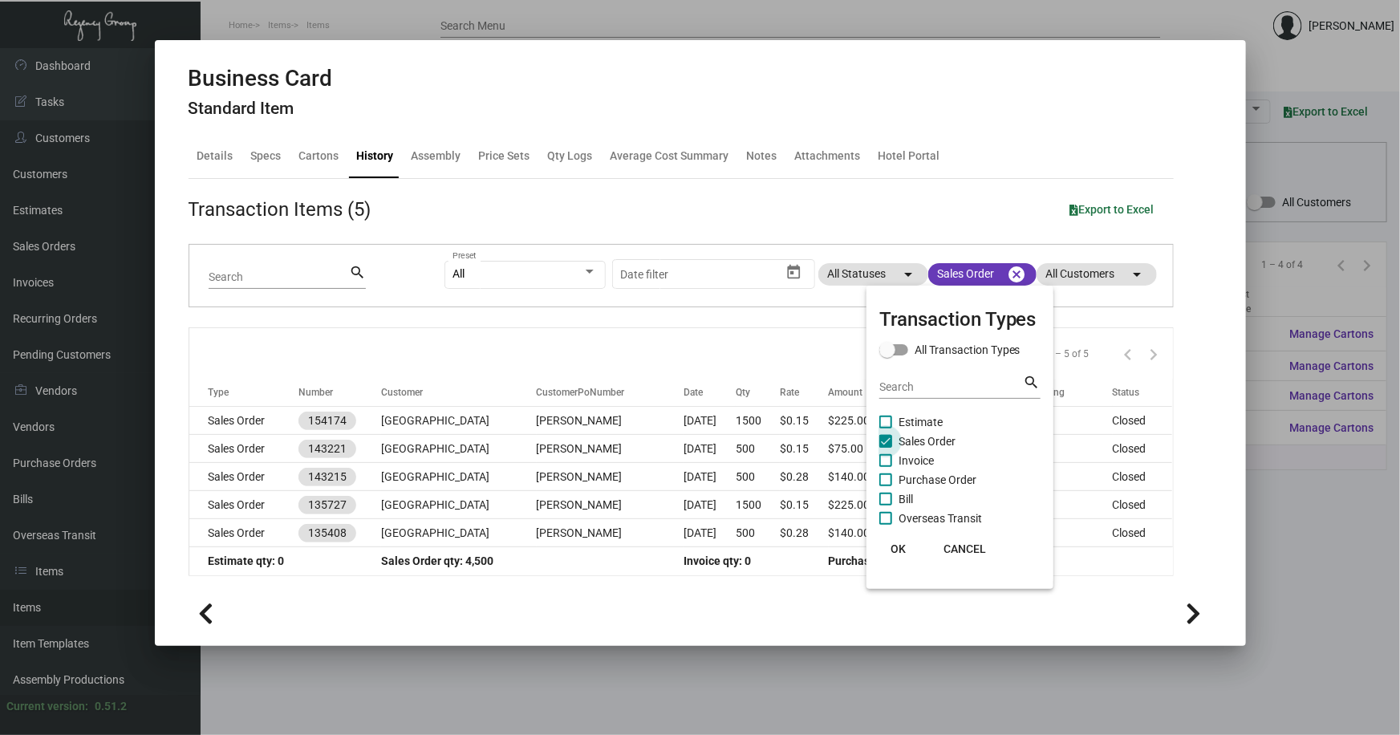
click at [916, 433] on span "Sales Order" at bounding box center [927, 441] width 57 height 19
click at [886, 448] on input "Sales Order" at bounding box center [885, 448] width 1 height 1
checkbox input "false"
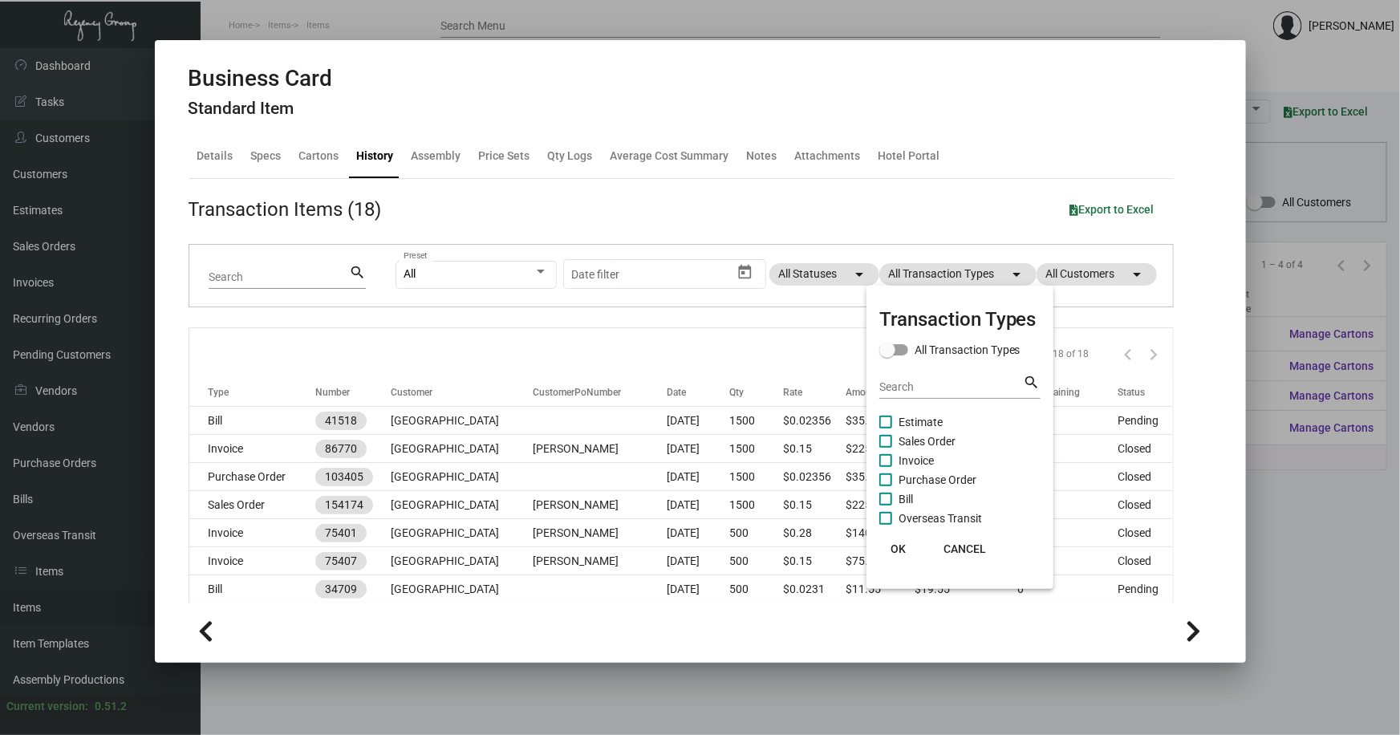
click at [920, 473] on span "Purchase Order" at bounding box center [938, 479] width 78 height 19
click at [886, 486] on input "Purchase Order" at bounding box center [885, 486] width 1 height 1
checkbox input "true"
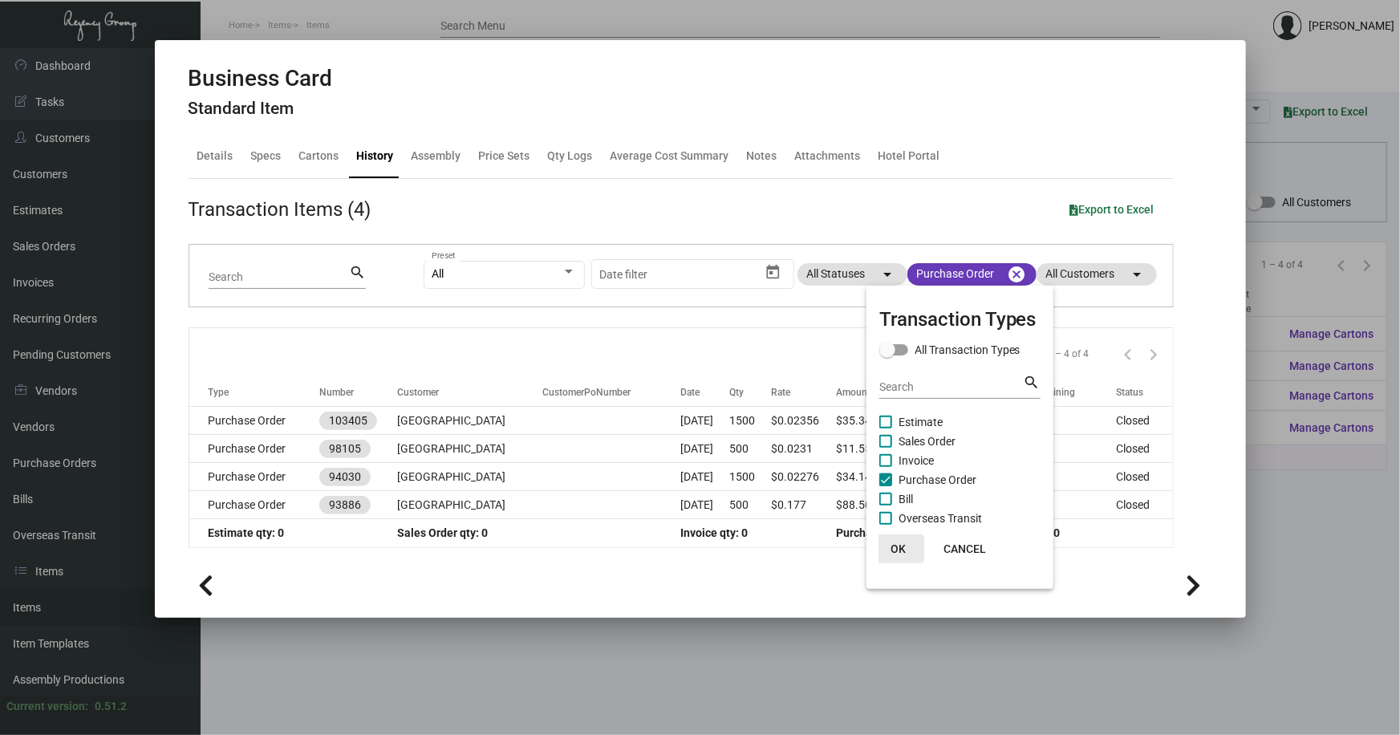
click at [897, 544] on span "OK" at bounding box center [898, 549] width 15 height 13
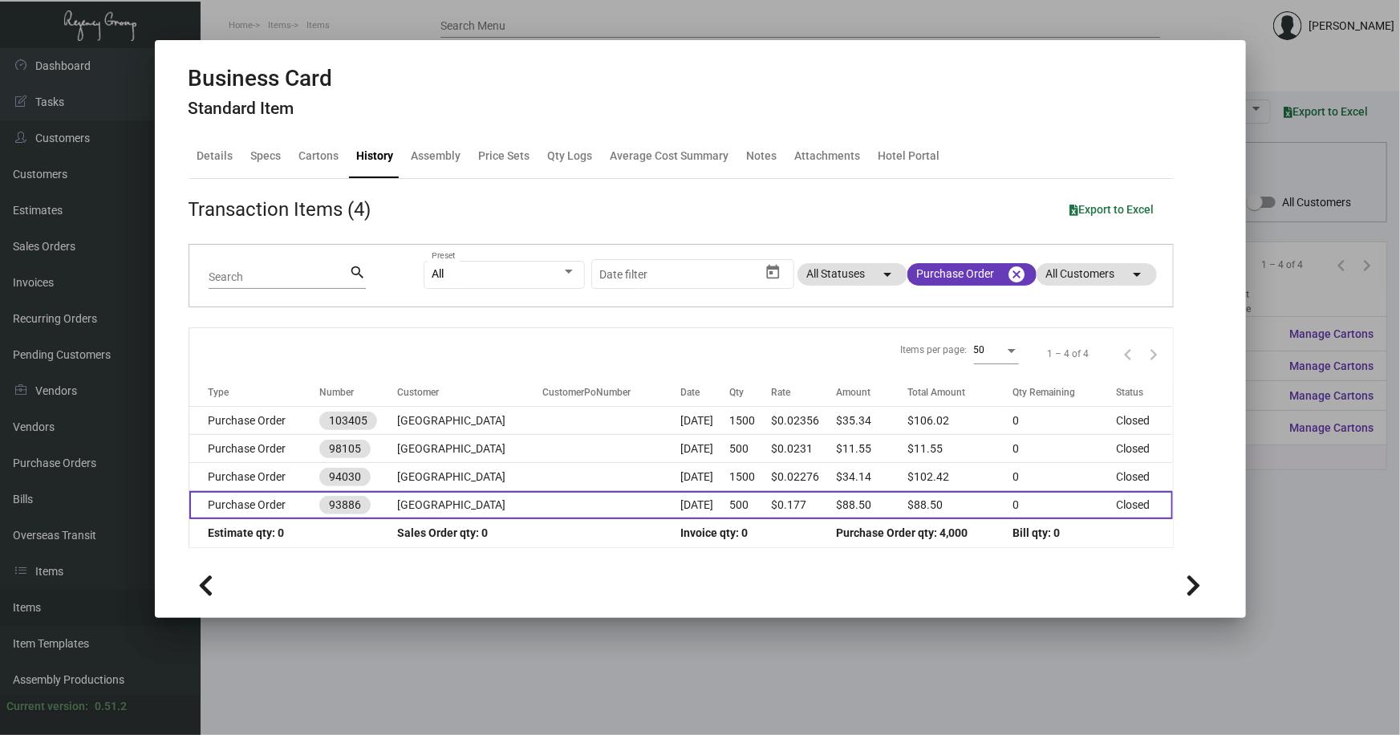
click at [251, 512] on td "Purchase Order" at bounding box center [254, 505] width 131 height 28
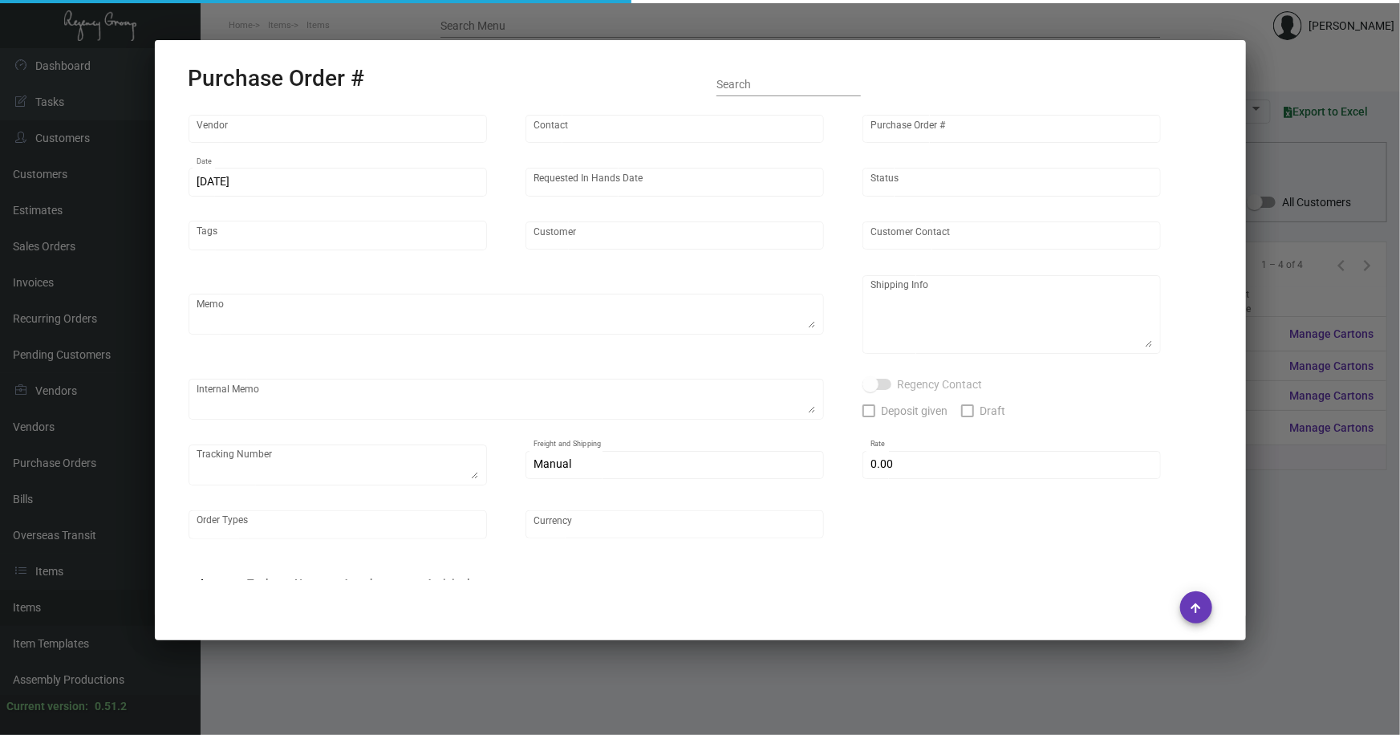
type input "4 Over"
type input "93886"
type input "[DATE]"
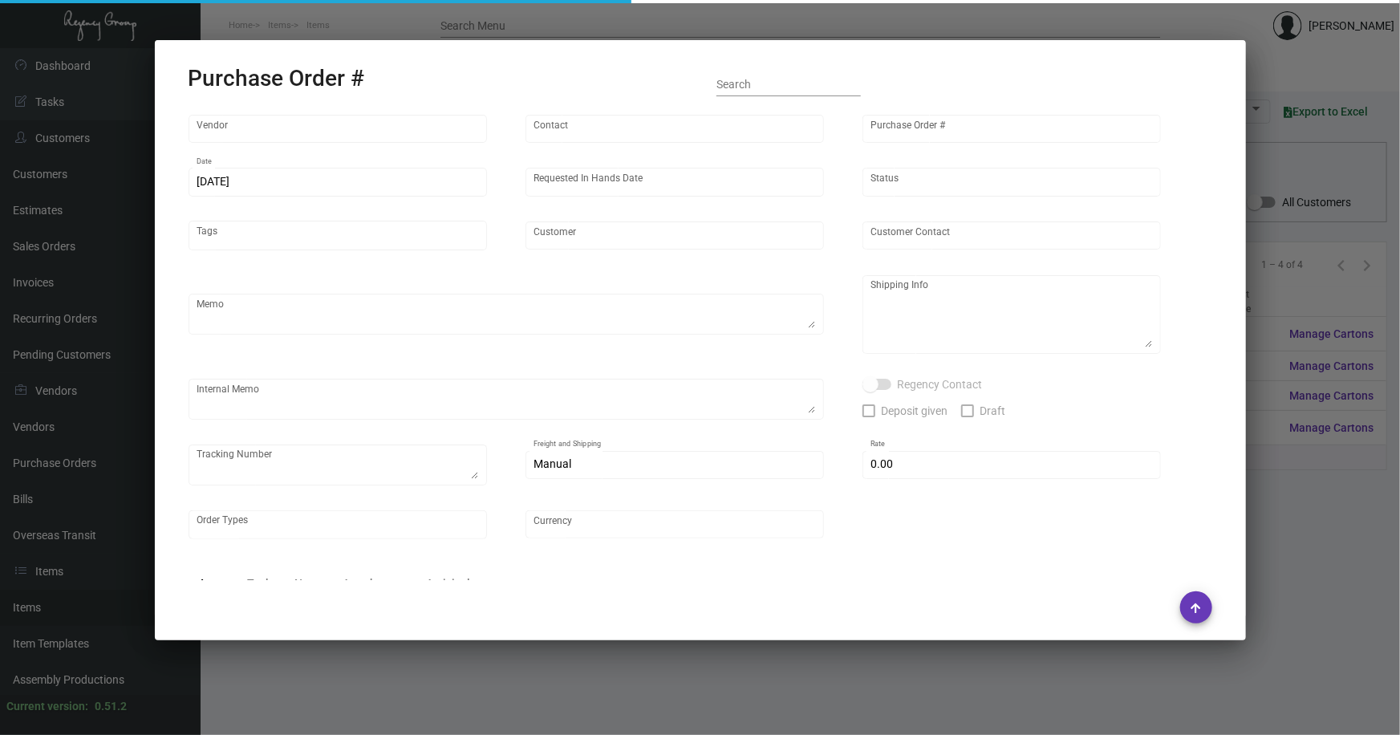
type input "[GEOGRAPHIC_DATA]"
type input "[PERSON_NAME]"
type textarea "[GEOGRAPHIC_DATA] - [PERSON_NAME] [STREET_ADDRESS][US_STATE]"
type textarea "Rush order from [PERSON_NAME]. Drop Ship with 2nd Day Air Shipping $17.71 -- B2…"
type input "$ 0.00"
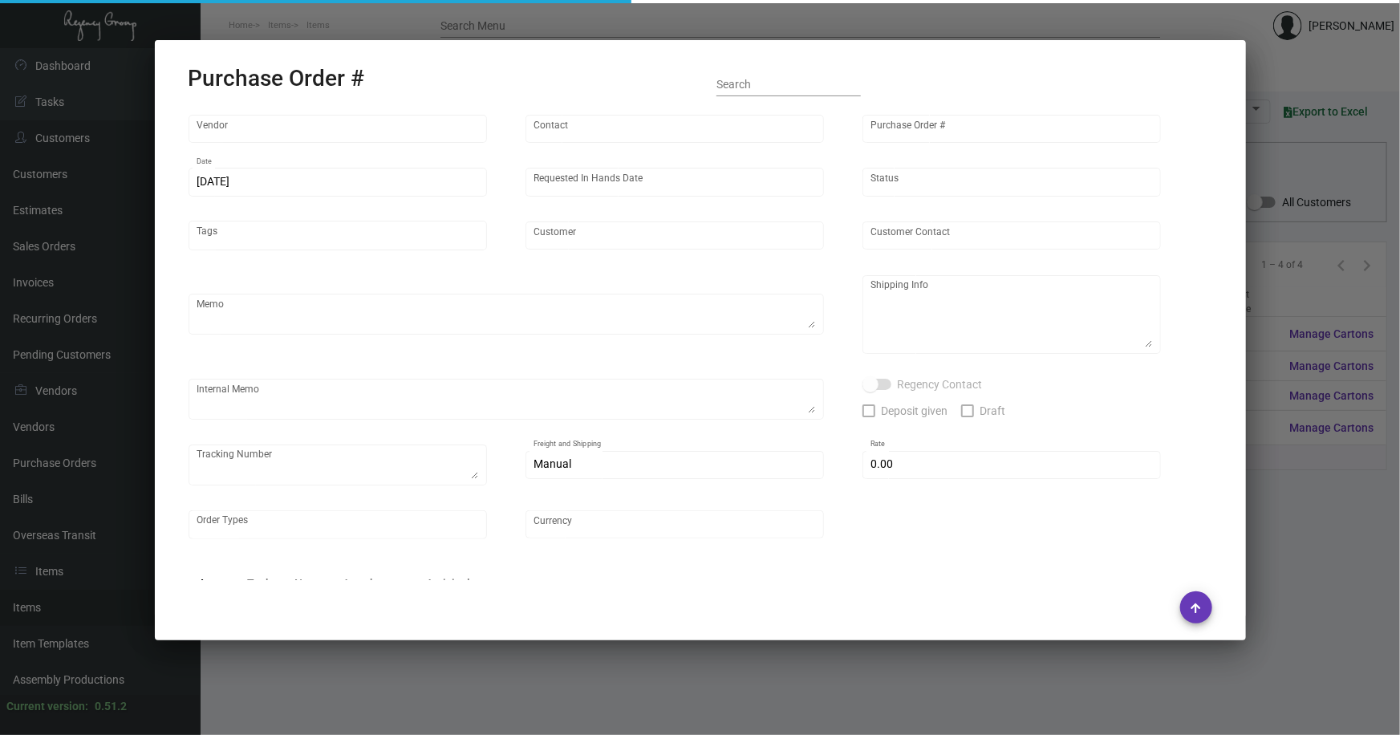
type input "United States Dollar $"
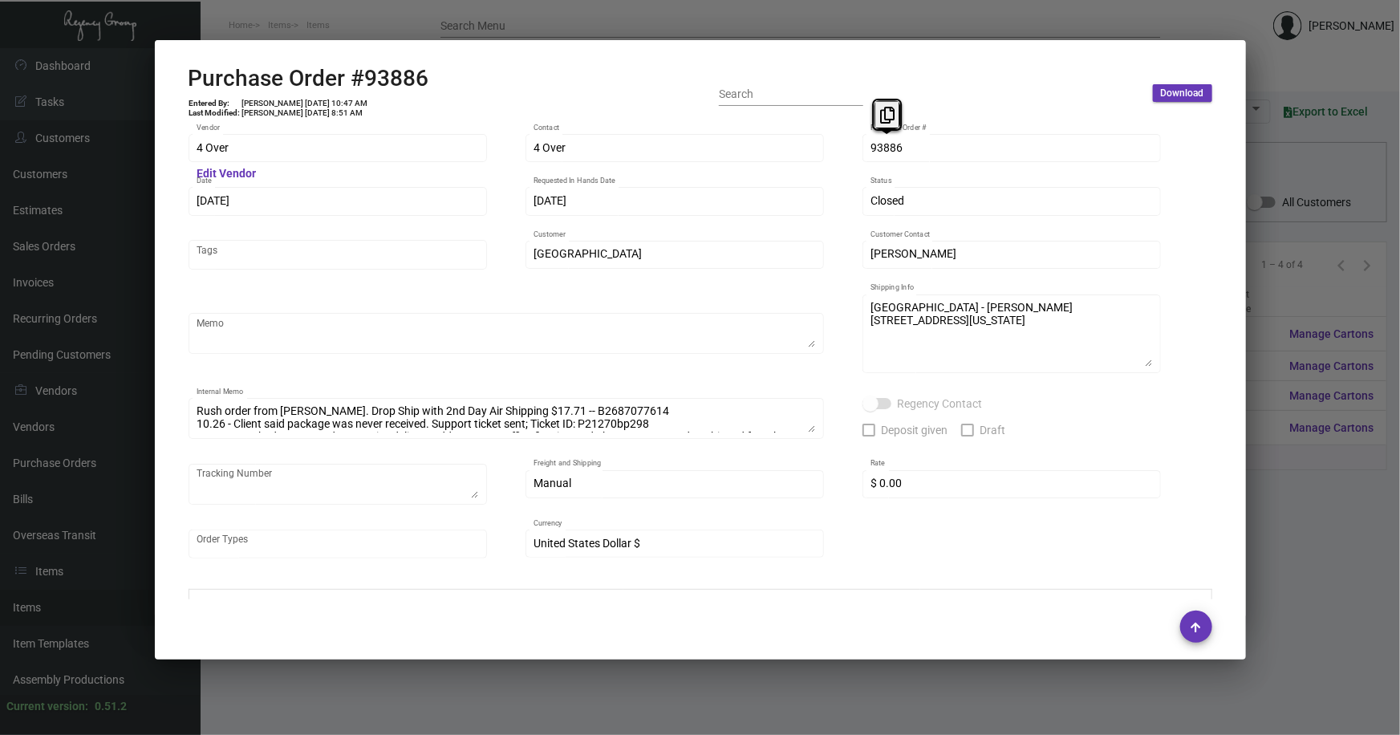
click at [843, 161] on div "4 Over Vendor Edit Vendor 4 Over Contact 93886 Purchase Order # 10/14/2022 Date…" at bounding box center [701, 354] width 1024 height 445
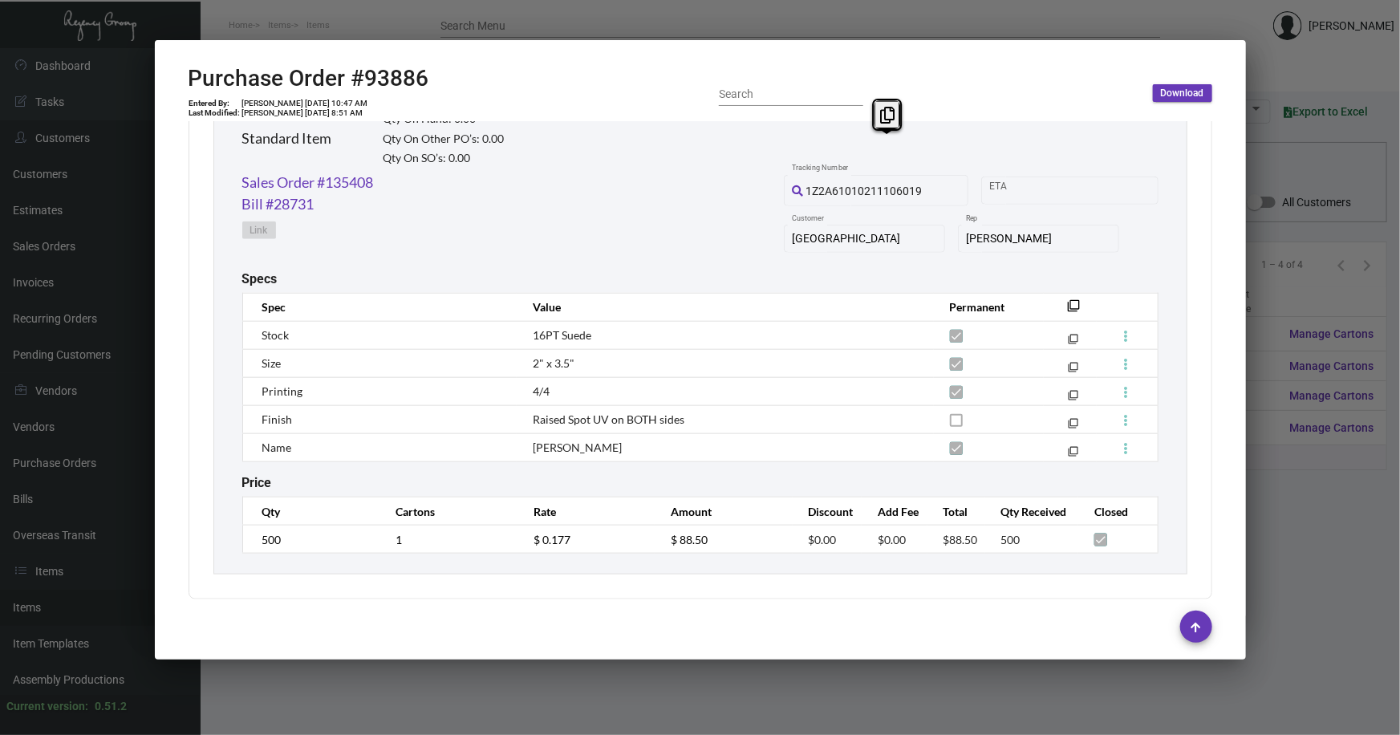
scroll to position [812, 0]
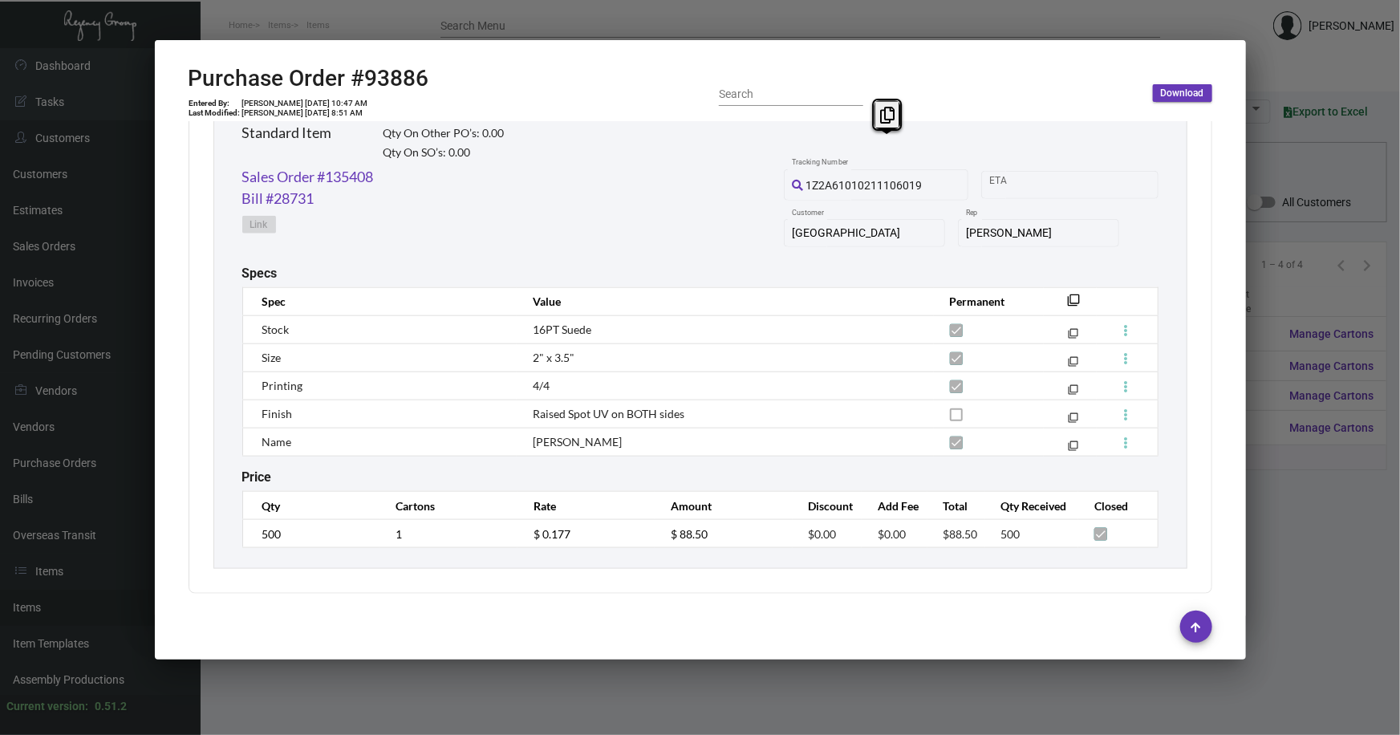
drag, startPoint x: 1274, startPoint y: 472, endPoint x: 1257, endPoint y: 459, distance: 21.8
click at [1274, 471] on div at bounding box center [700, 367] width 1400 height 735
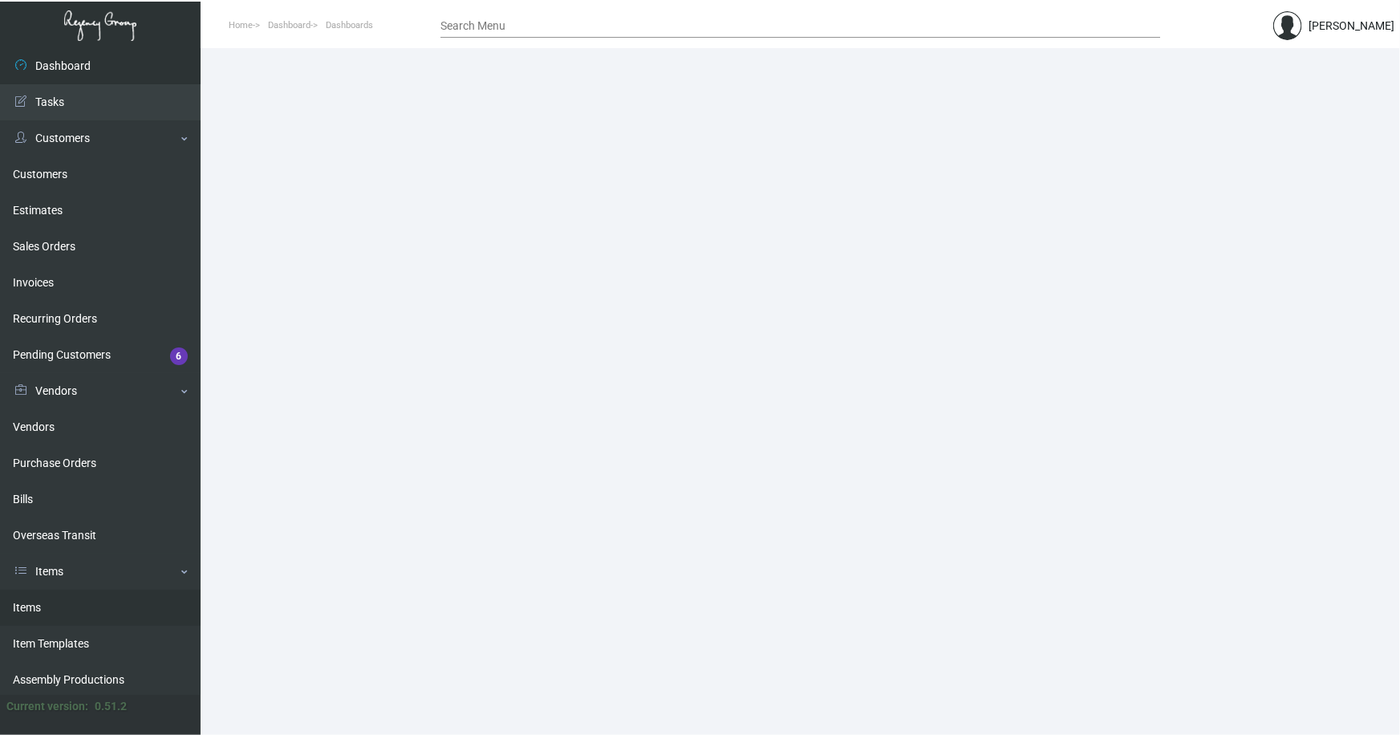
click at [36, 606] on link "Items" at bounding box center [100, 608] width 201 height 36
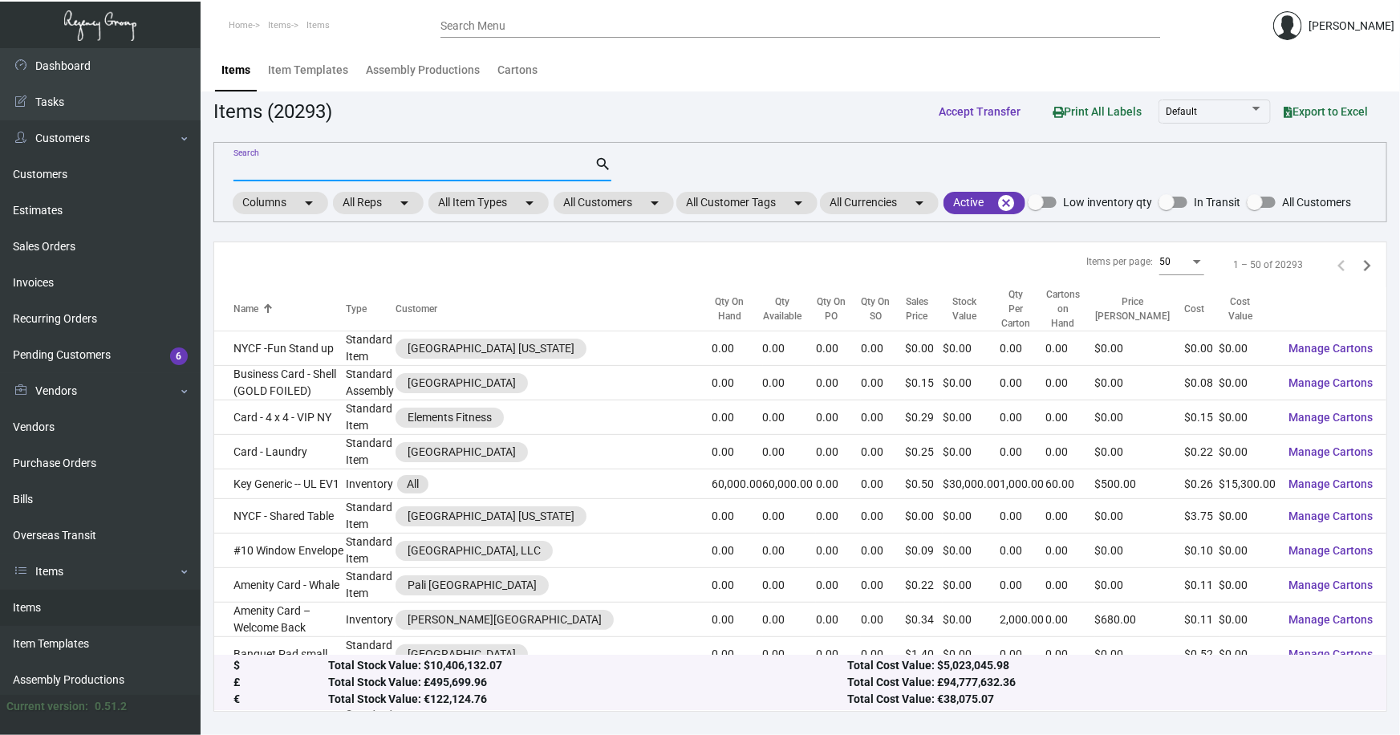
click at [383, 168] on input "Search" at bounding box center [414, 169] width 361 height 13
click at [27, 174] on link "Customers" at bounding box center [100, 174] width 201 height 36
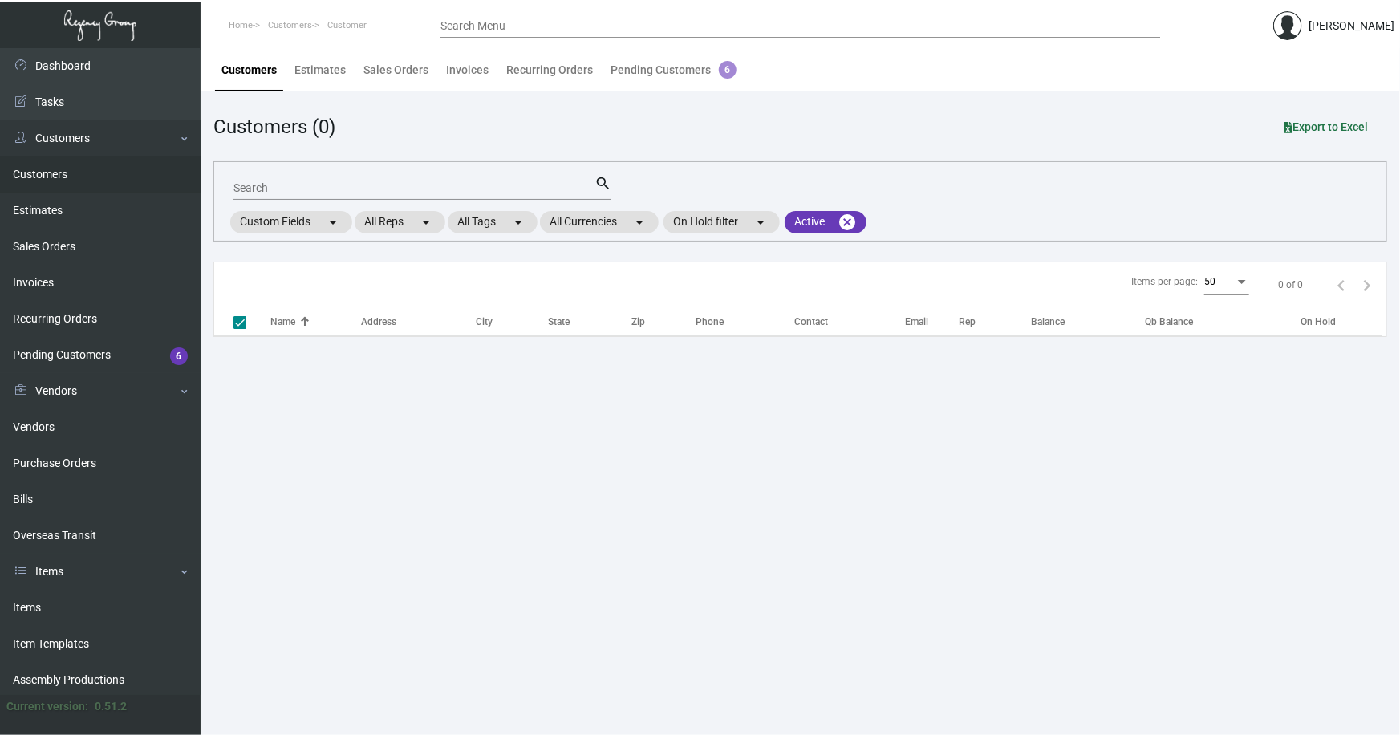
checkbox input "false"
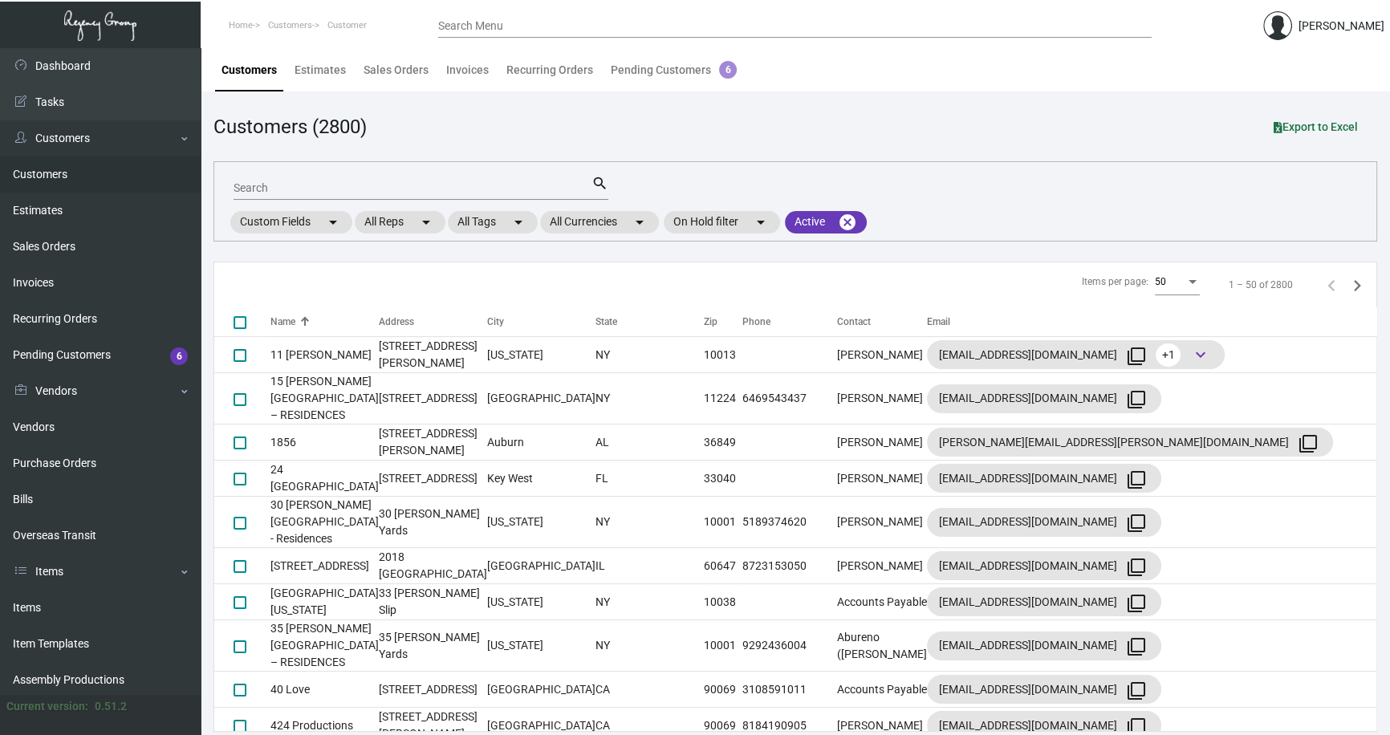
drag, startPoint x: 269, startPoint y: 190, endPoint x: 263, endPoint y: 182, distance: 9.8
click at [267, 190] on input "Search" at bounding box center [413, 188] width 358 height 13
type input "osteo"
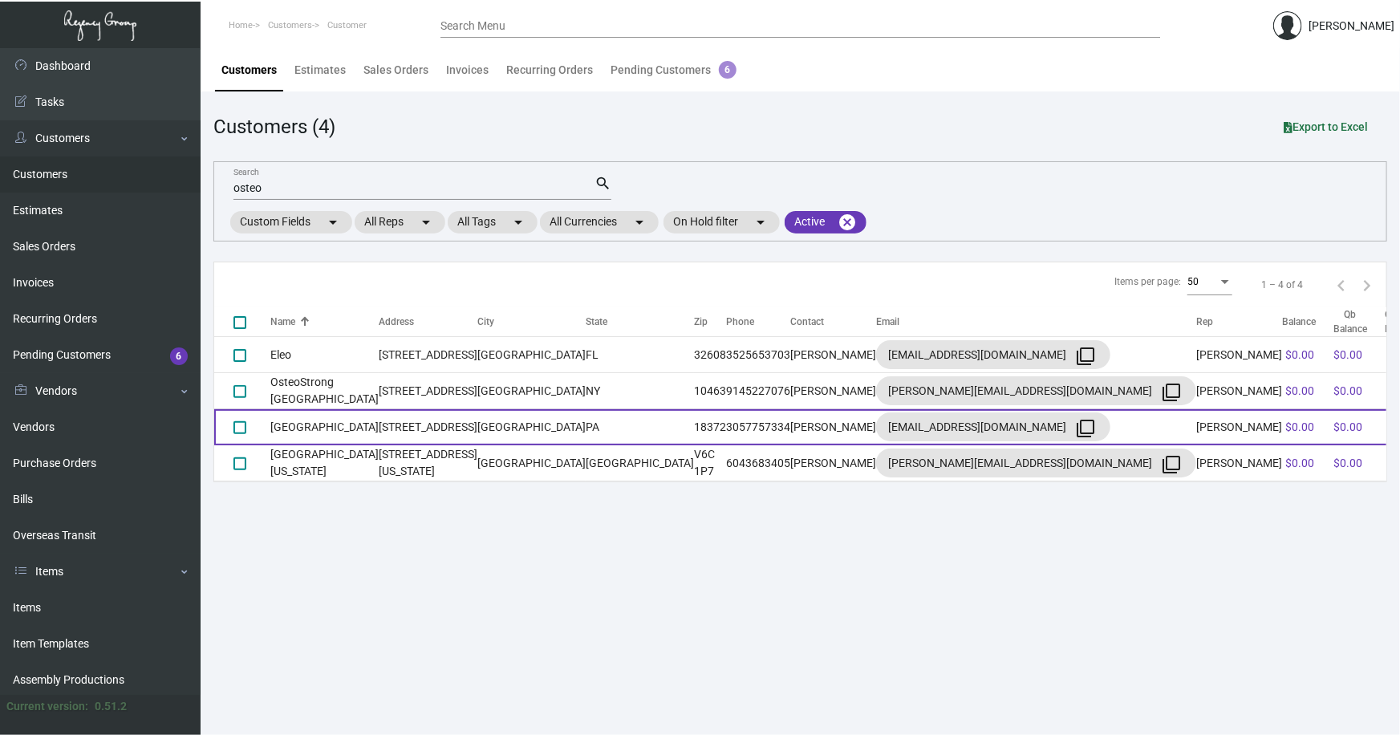
click at [309, 418] on td "[GEOGRAPHIC_DATA]" at bounding box center [324, 427] width 108 height 36
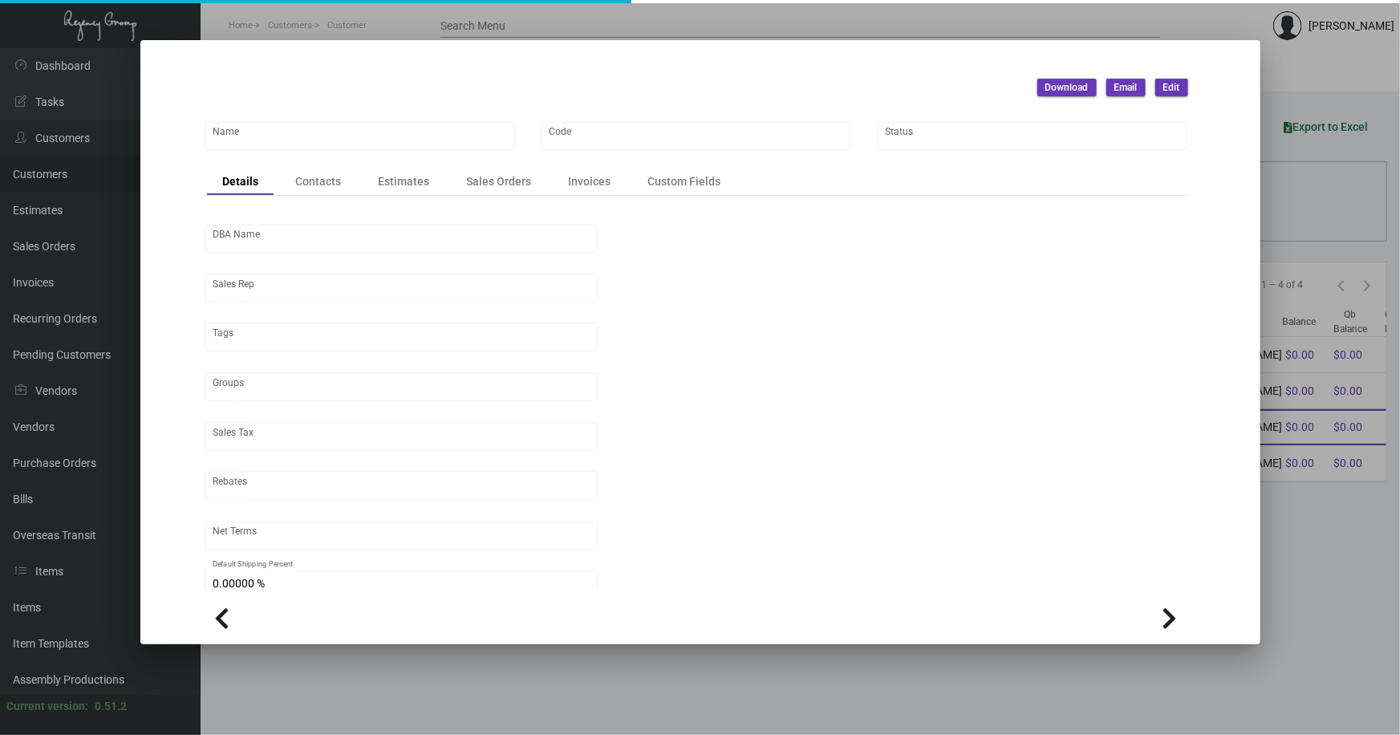
type input "[GEOGRAPHIC_DATA]"
type input "OSPA"
type input "[PERSON_NAME]"
type input "ST NY-NYC (New York County)"
type input "Net 30"
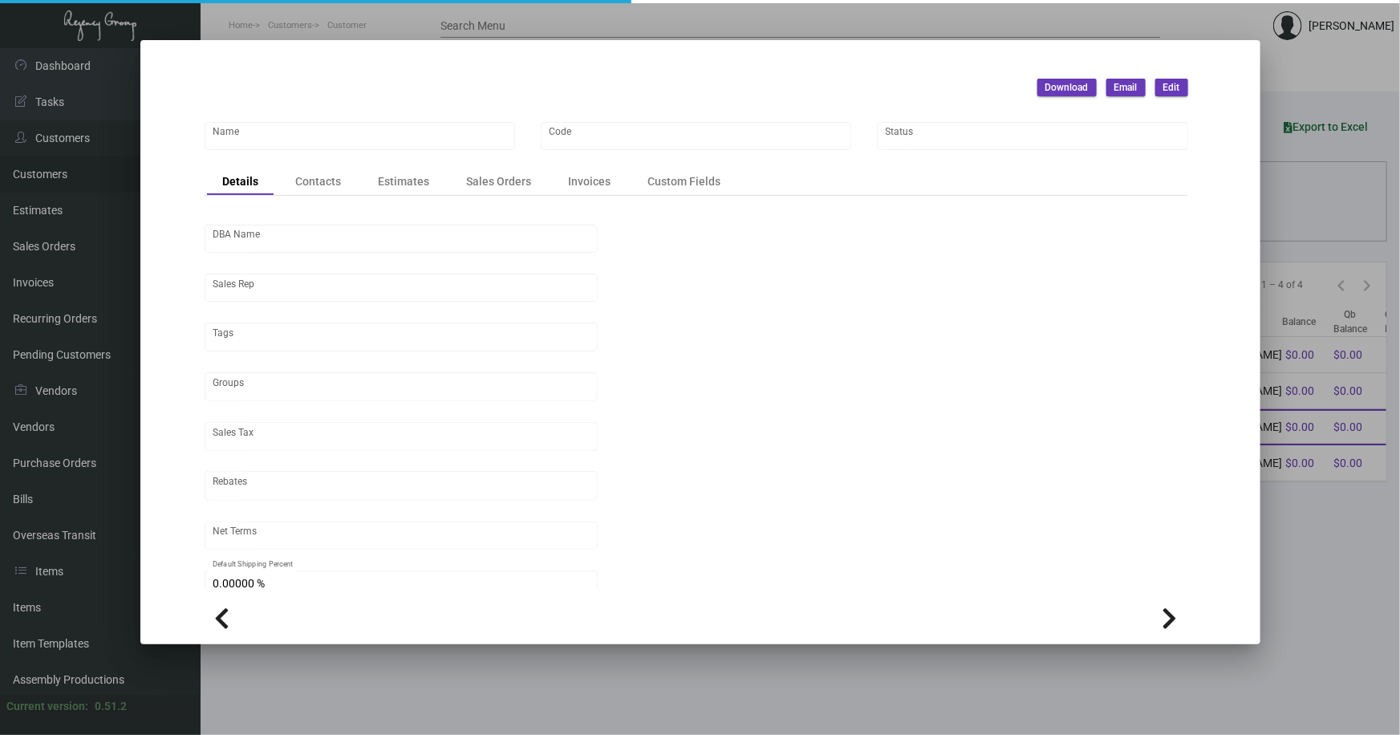
type input "United States Dollar $"
type input "$ 0.00"
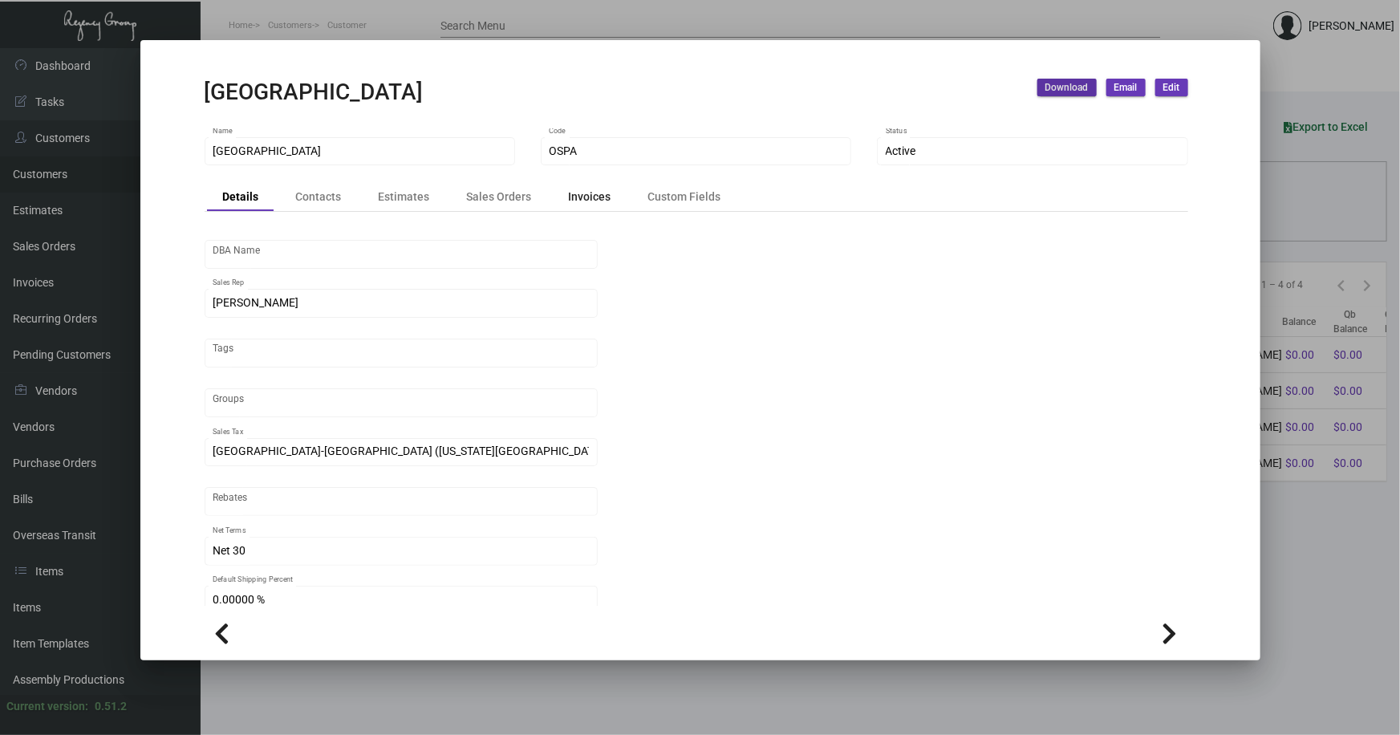
click at [581, 192] on div "Invoices" at bounding box center [590, 197] width 43 height 17
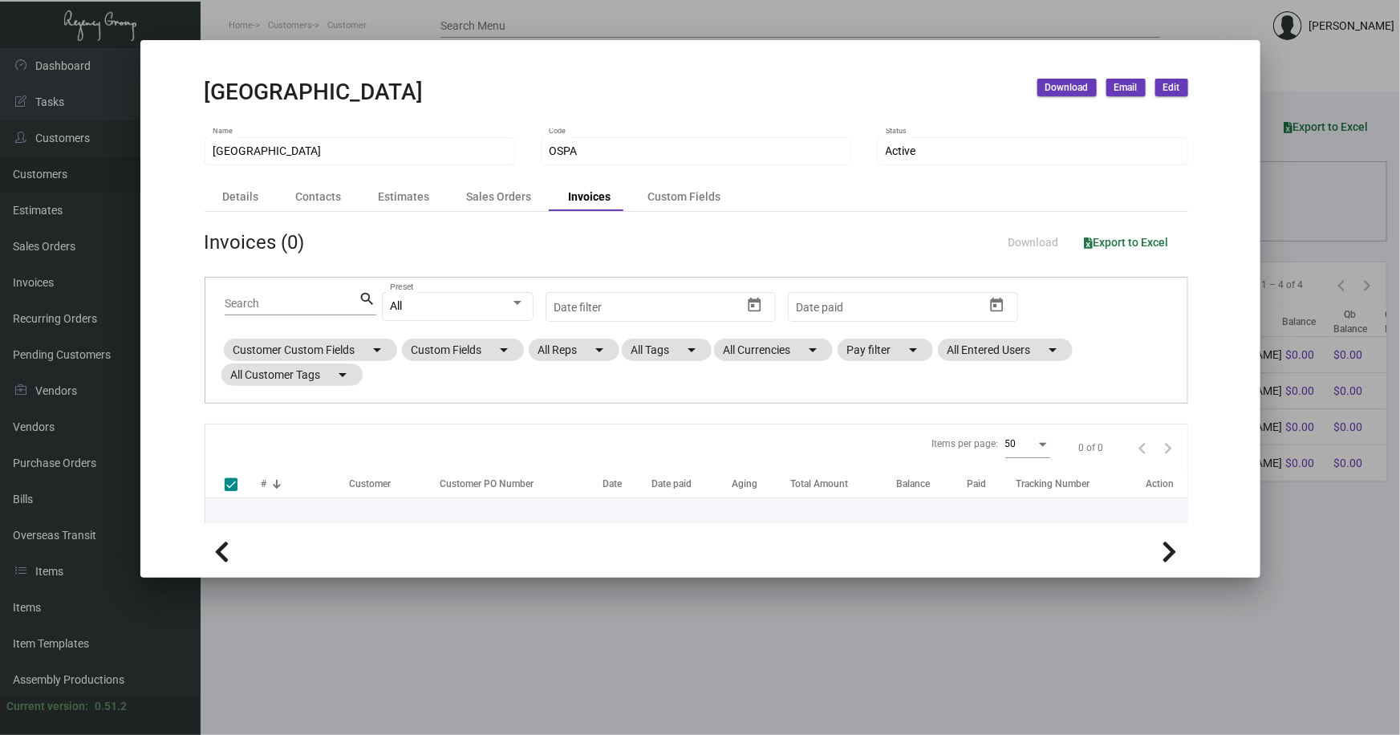
checkbox input "false"
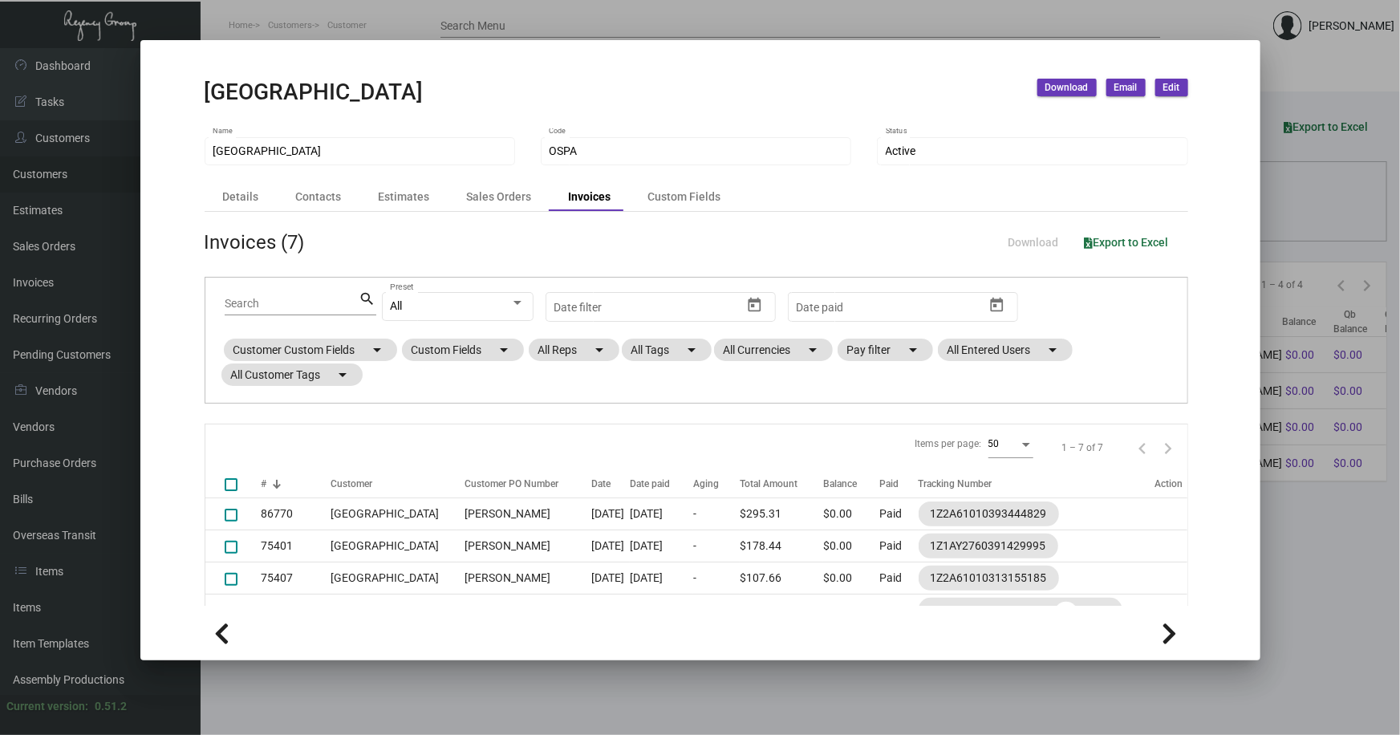
drag, startPoint x: 1281, startPoint y: 538, endPoint x: 1272, endPoint y: 533, distance: 10.5
click at [1280, 538] on div at bounding box center [700, 367] width 1400 height 735
